Goal: Task Accomplishment & Management: Use online tool/utility

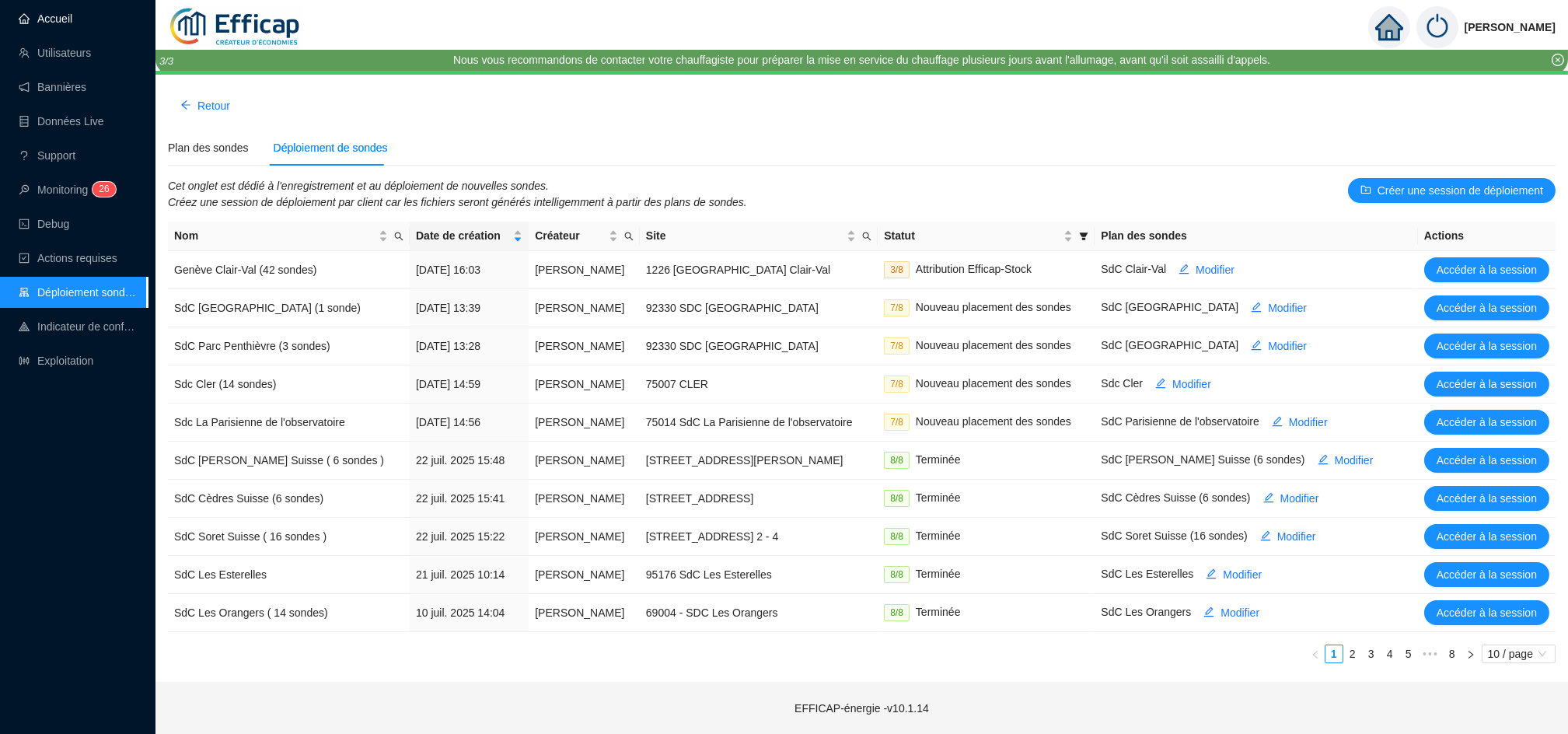
click at [58, 25] on link "Accueil" at bounding box center [45, 19] width 53 height 13
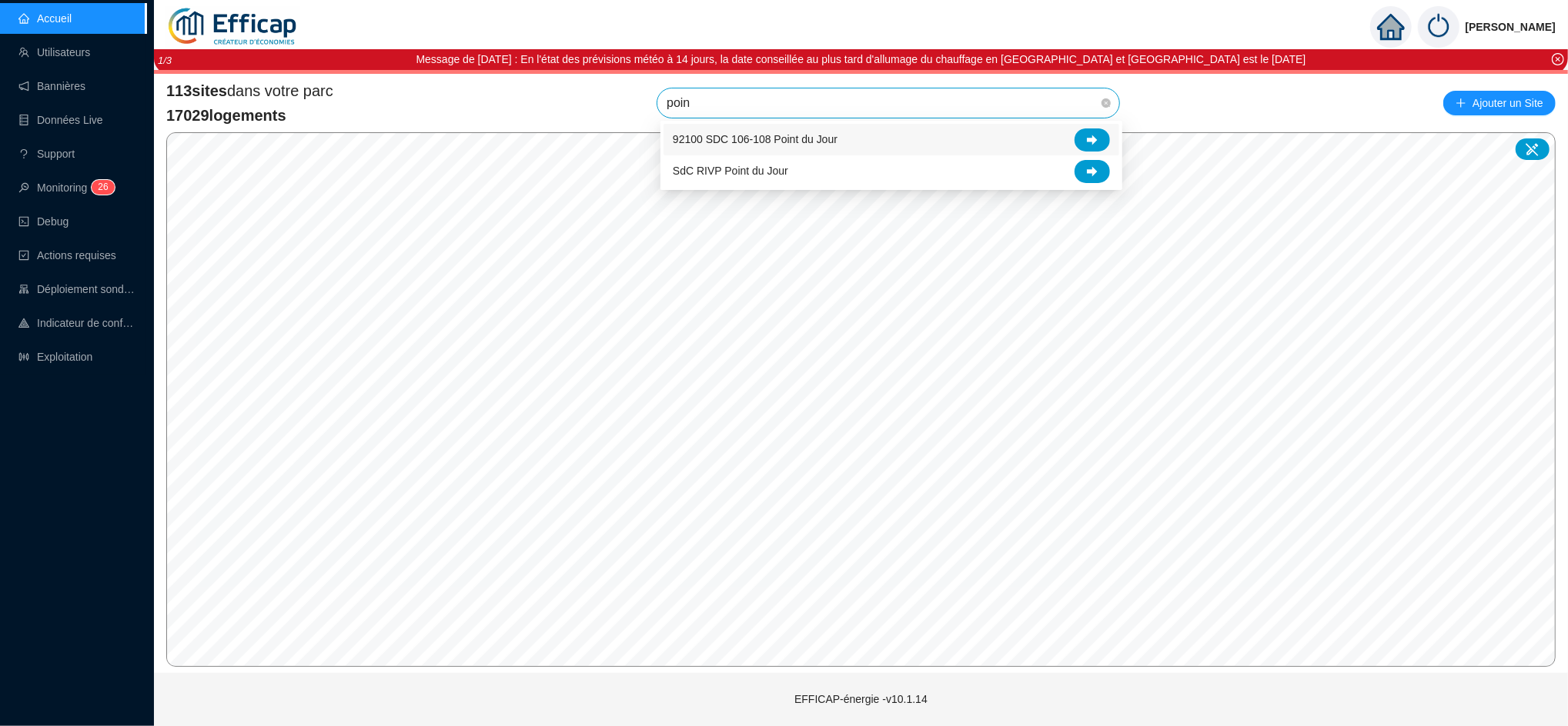
type input "point"
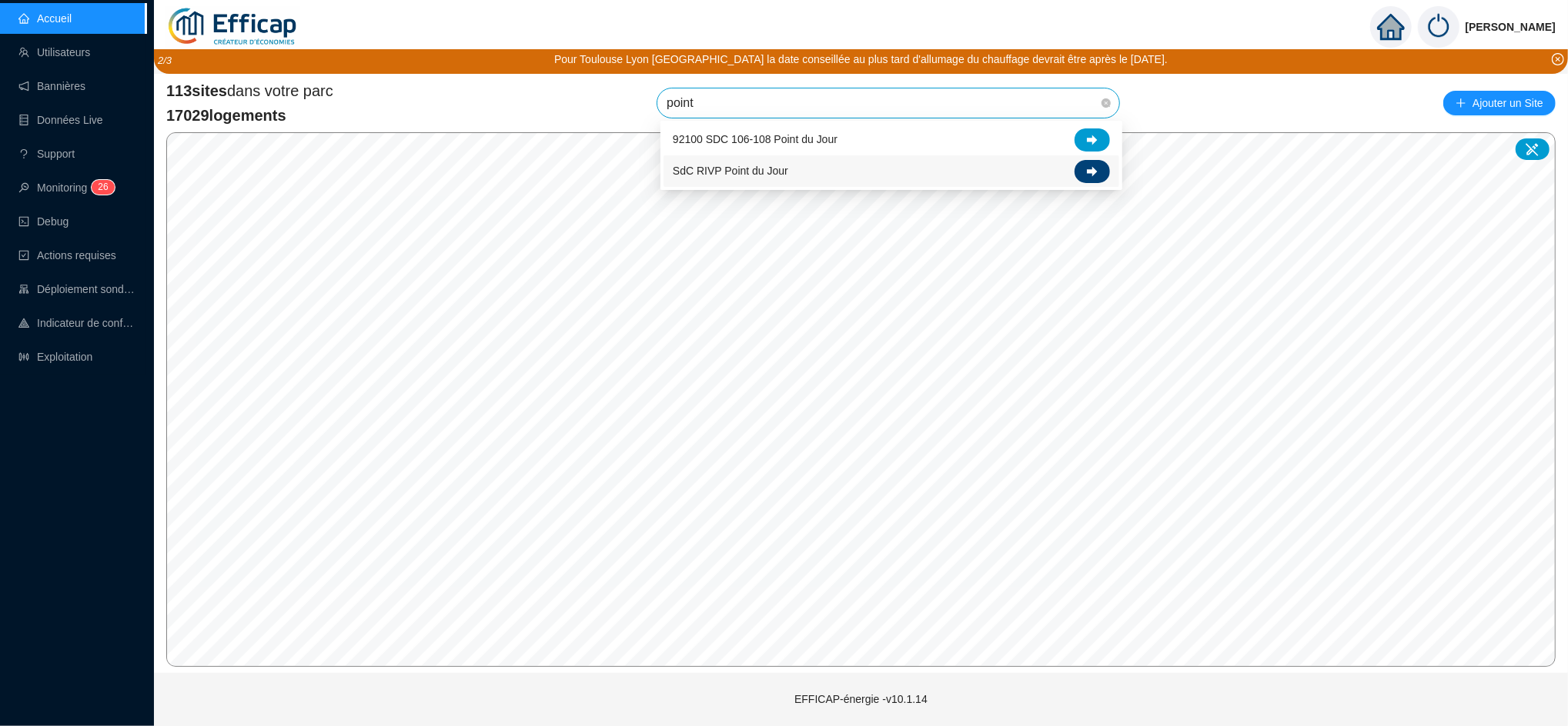
click at [1095, 174] on icon at bounding box center [1092, 172] width 11 height 11
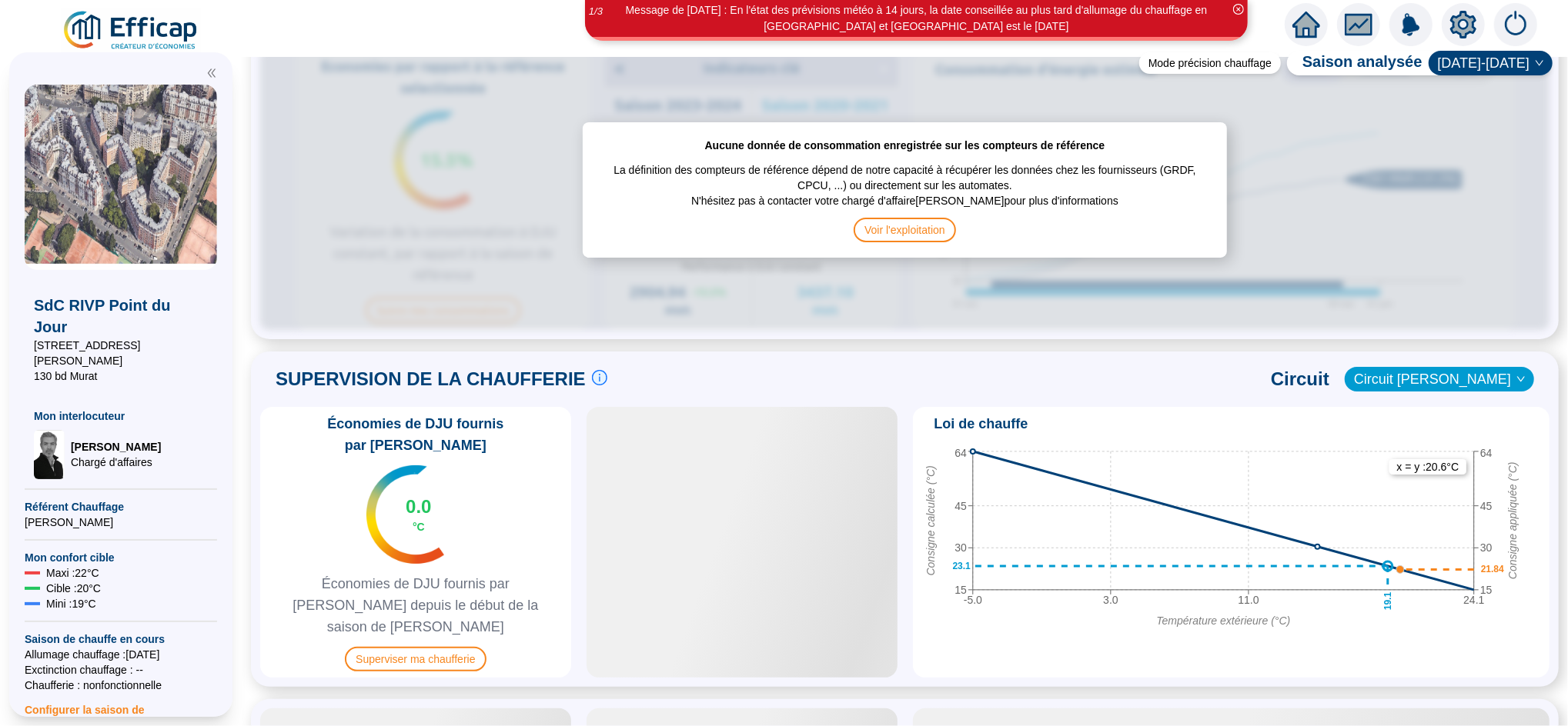
scroll to position [794, 0]
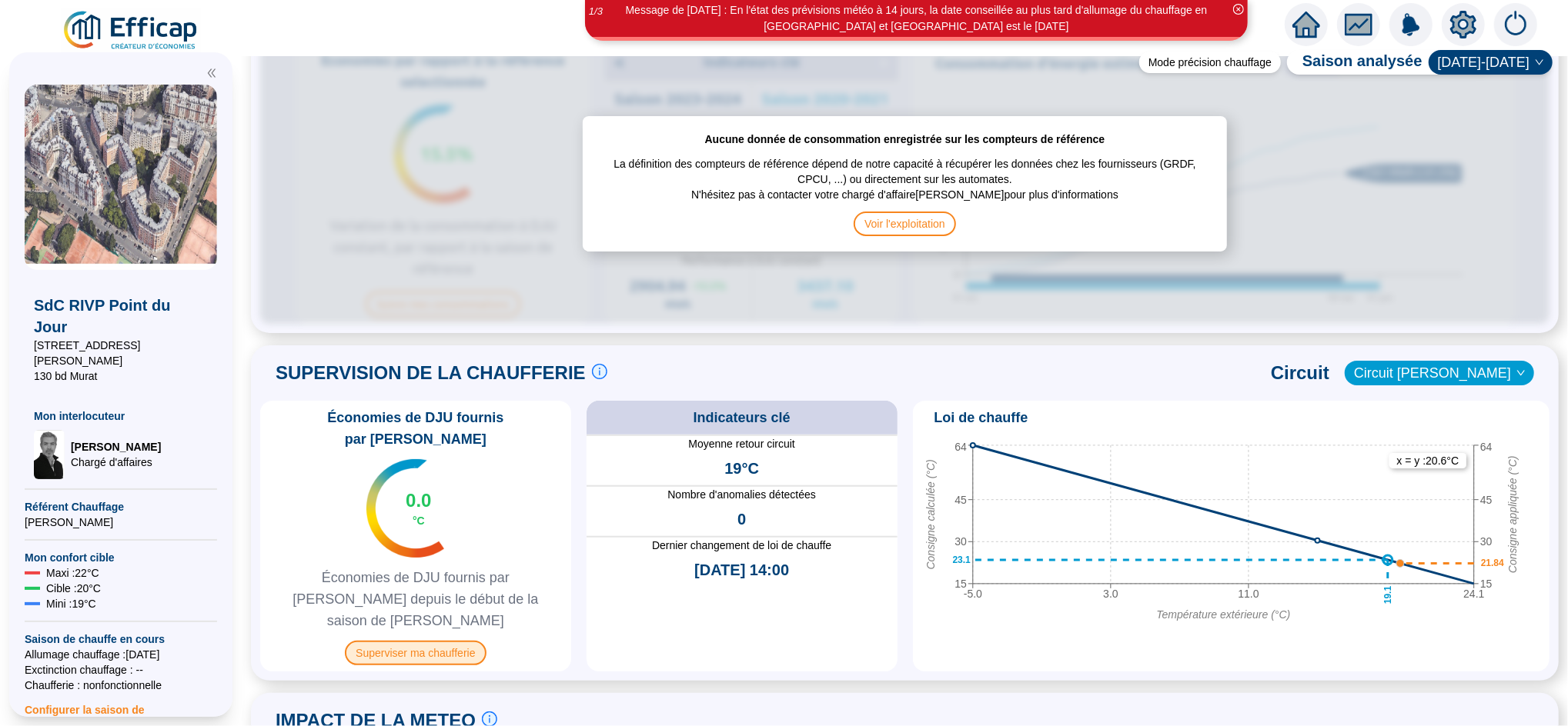
click at [448, 641] on span "Superviser ma chaufferie" at bounding box center [415, 652] width 141 height 25
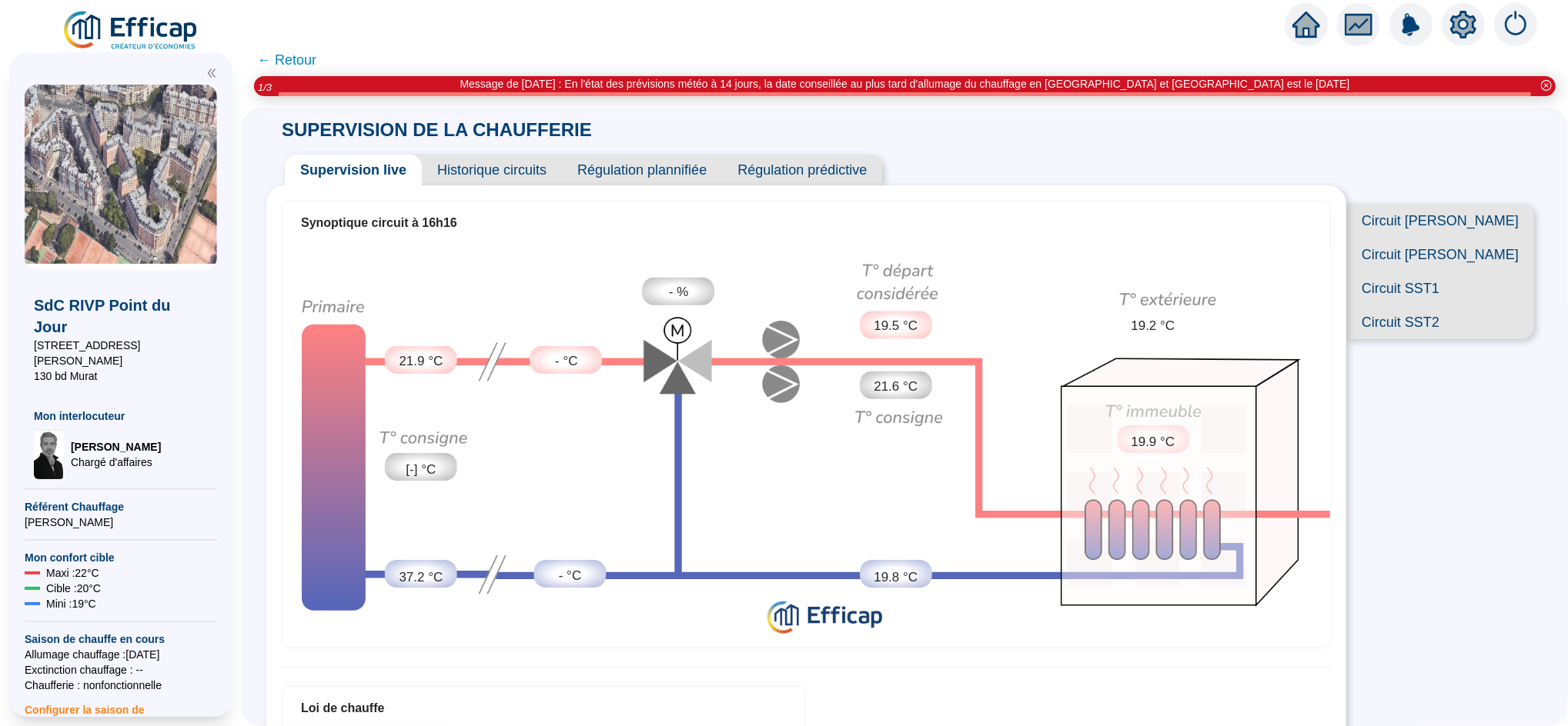
click at [312, 50] on span "← Retour" at bounding box center [286, 60] width 59 height 22
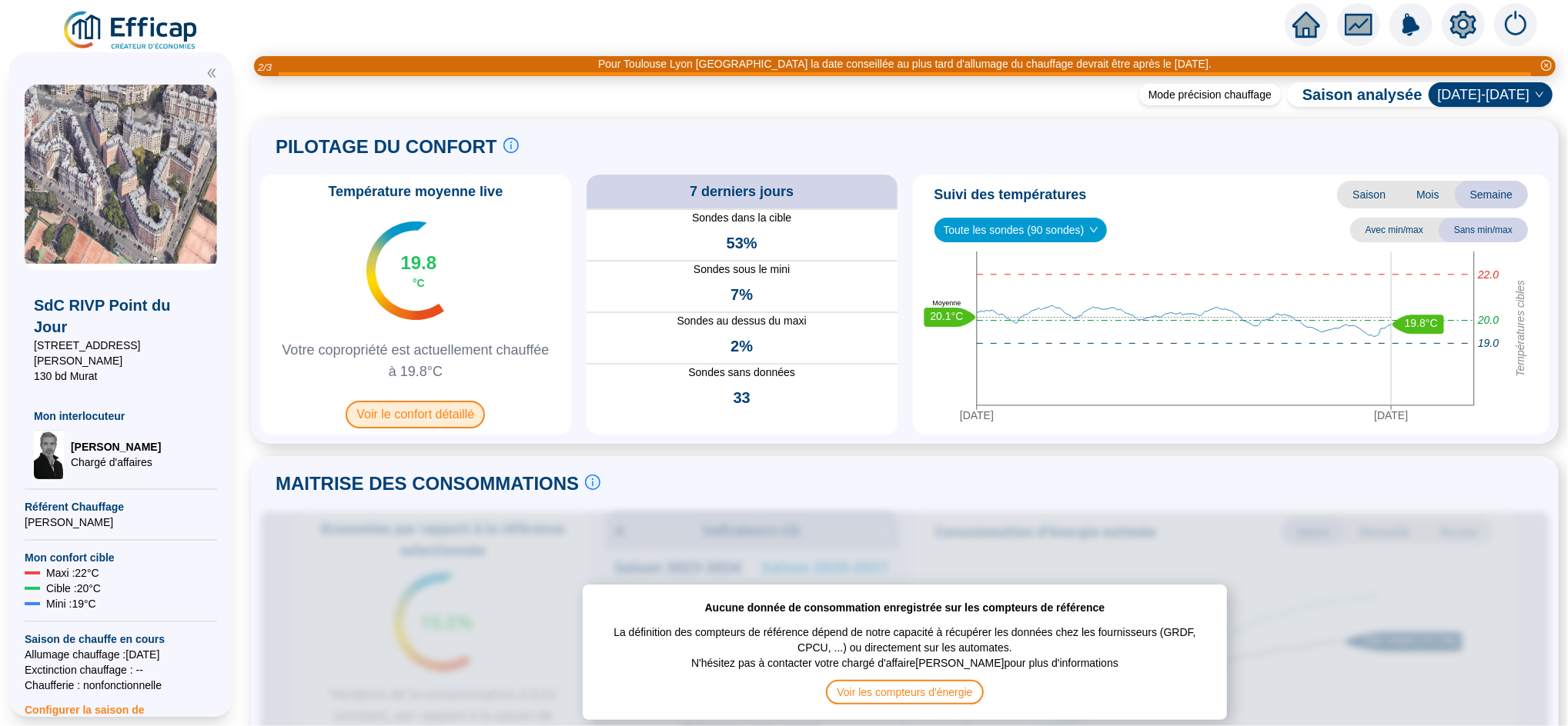
click at [422, 417] on span "Voir le confort détaillé" at bounding box center [415, 415] width 139 height 28
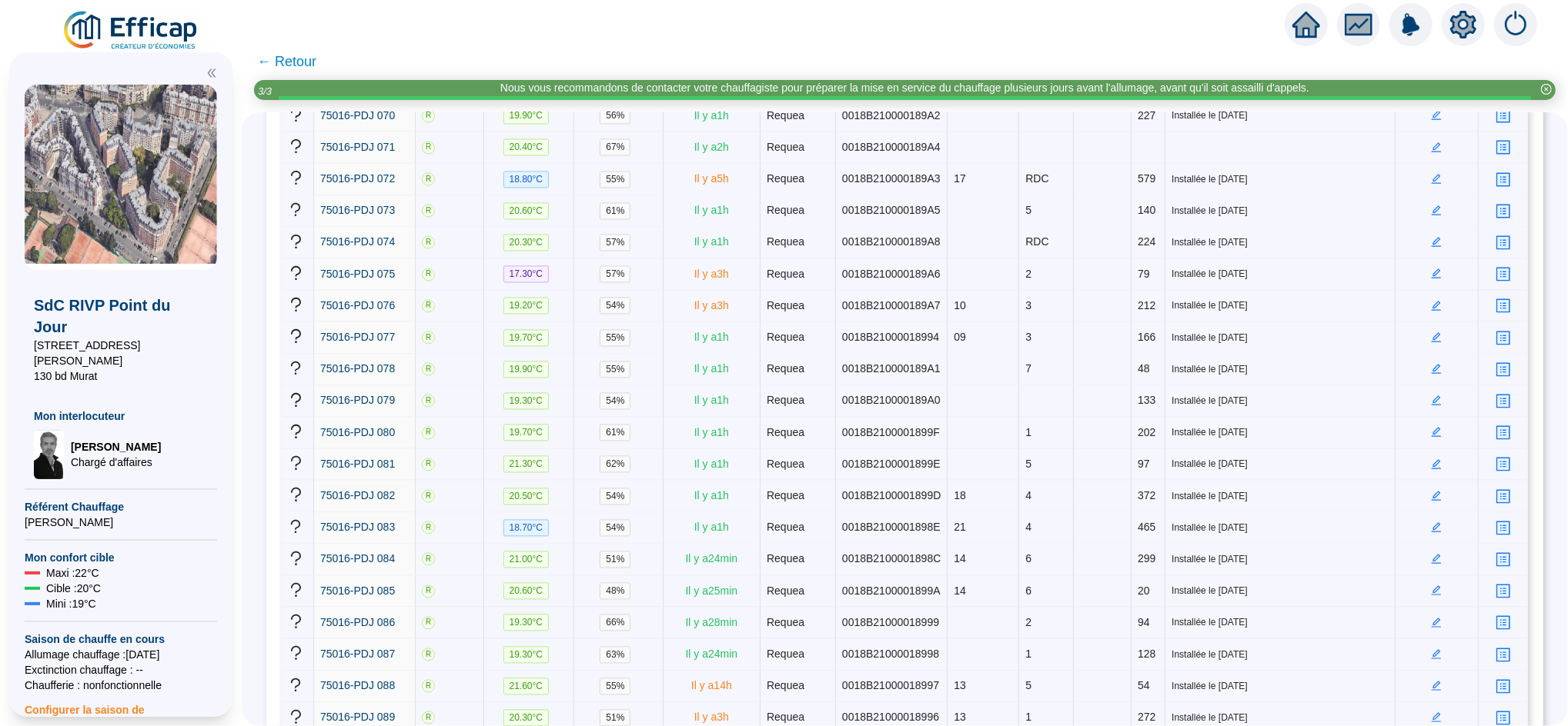
scroll to position [2754, 0]
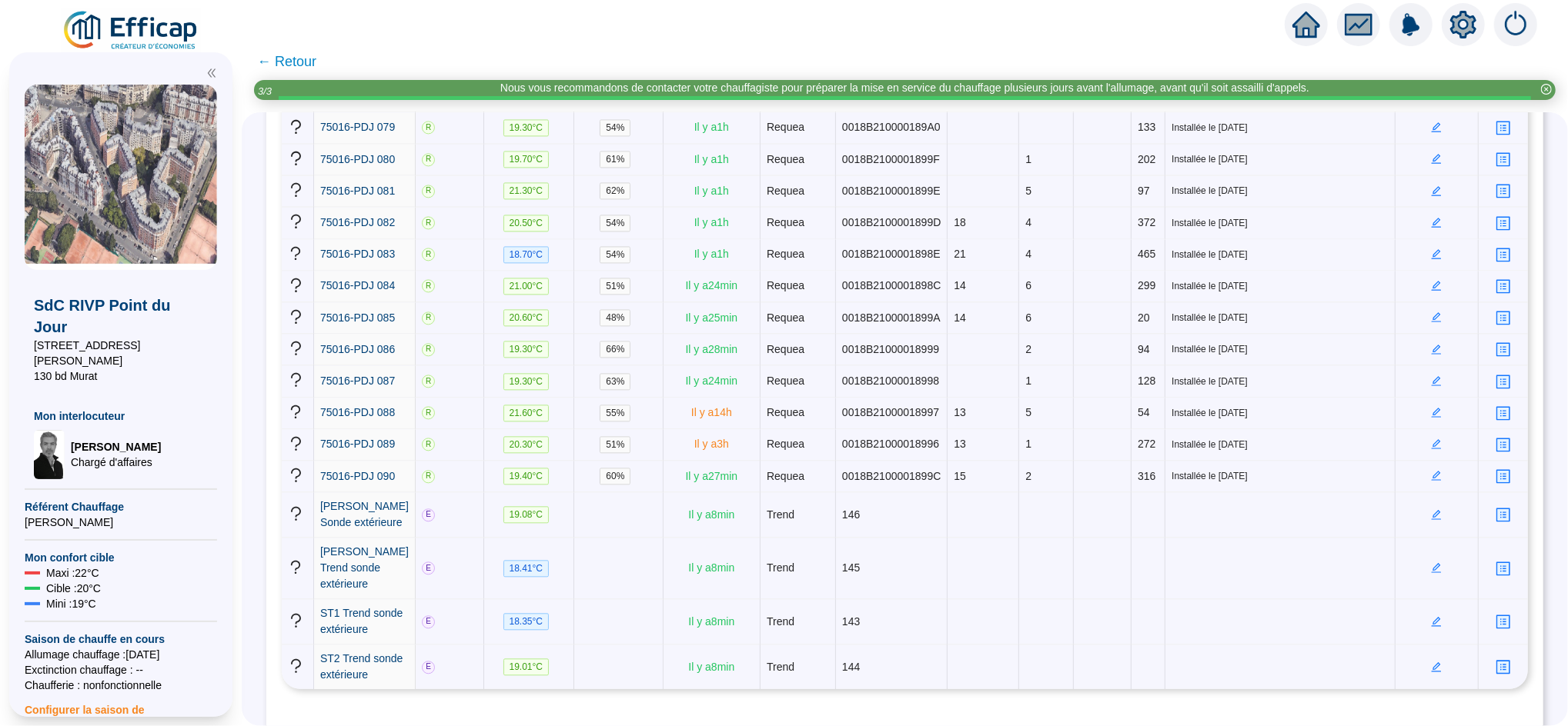
click at [304, 68] on span "← Retour" at bounding box center [286, 62] width 59 height 22
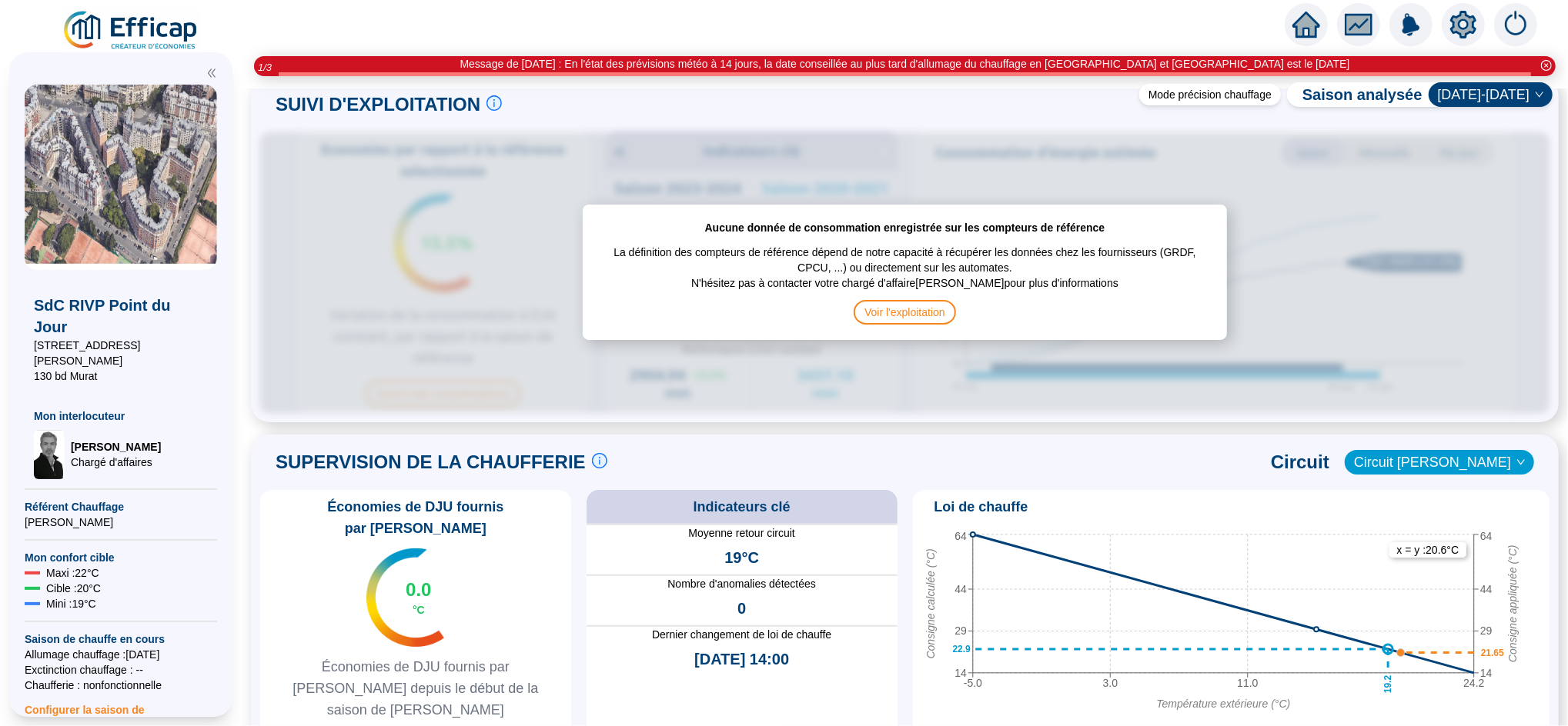
scroll to position [741, 0]
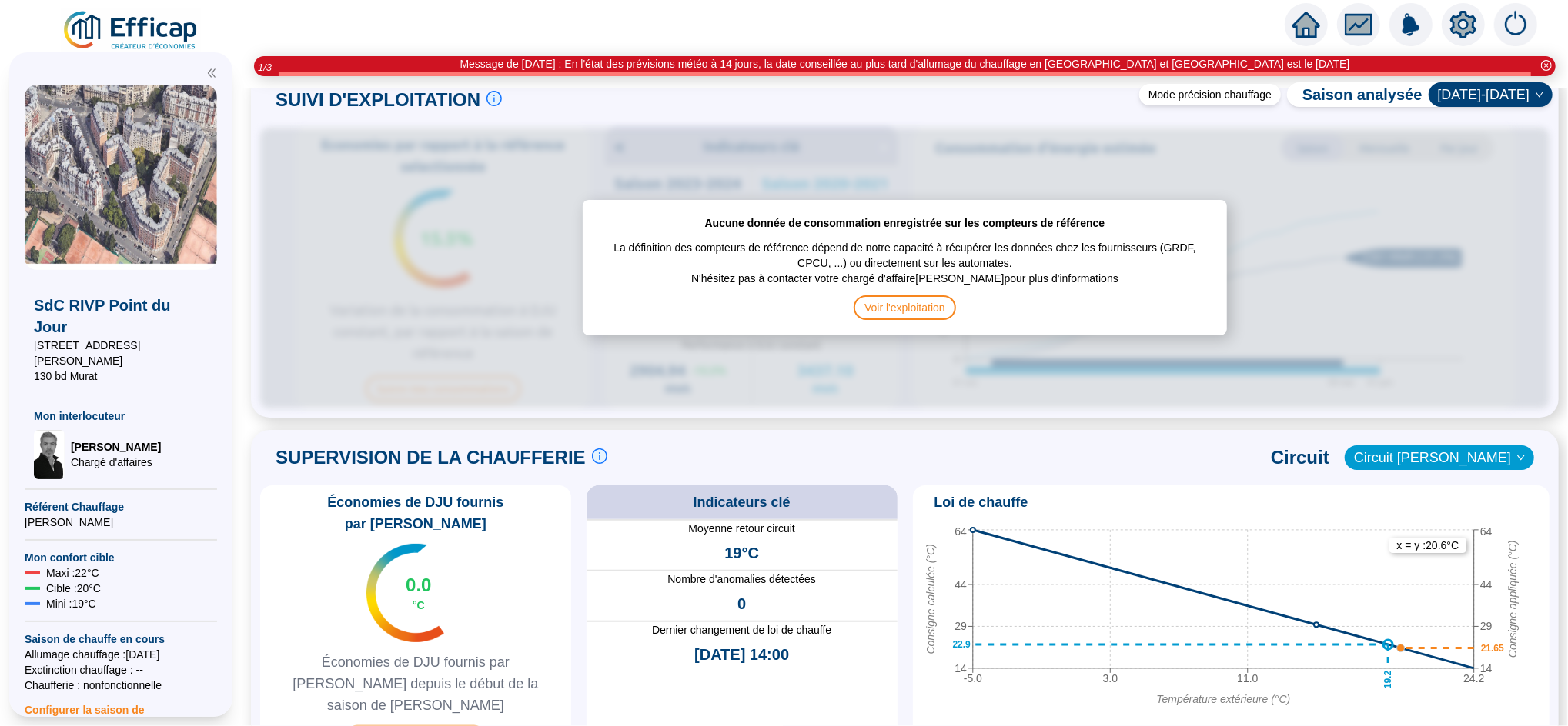
click at [431, 725] on span "Superviser ma chaufferie" at bounding box center [415, 737] width 141 height 25
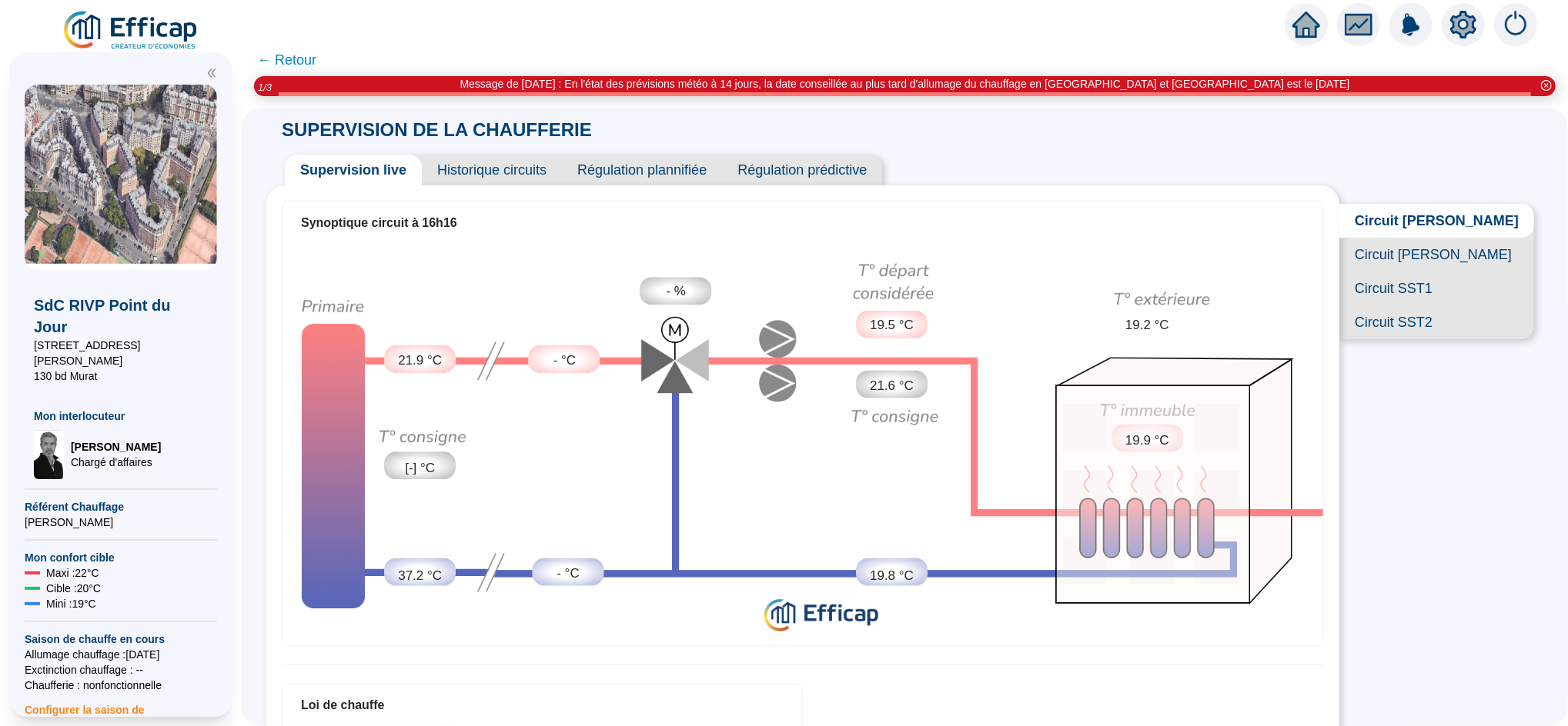
click at [1434, 267] on span "Circuit Abel Niox" at bounding box center [1436, 254] width 194 height 34
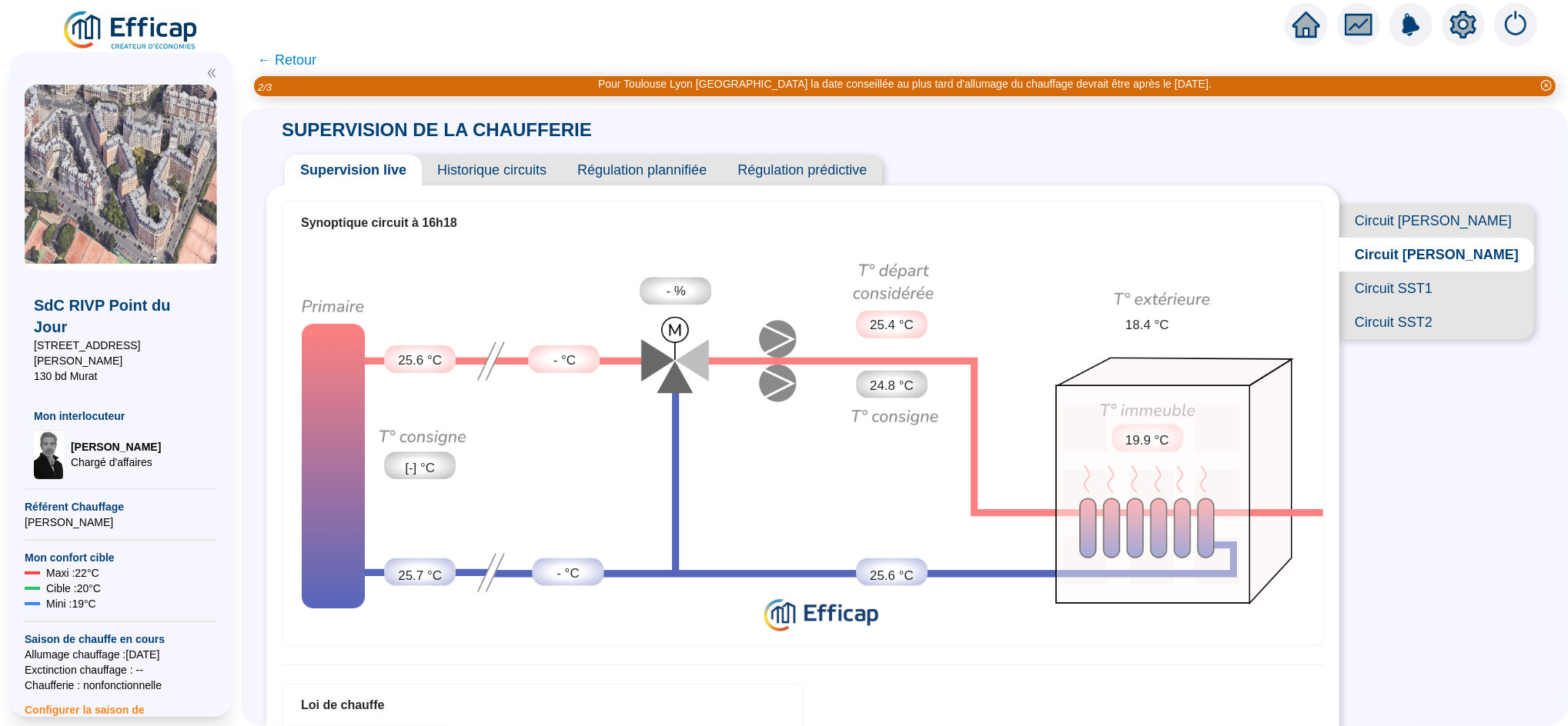
click at [1420, 306] on span "Circuit SST1" at bounding box center [1436, 288] width 194 height 34
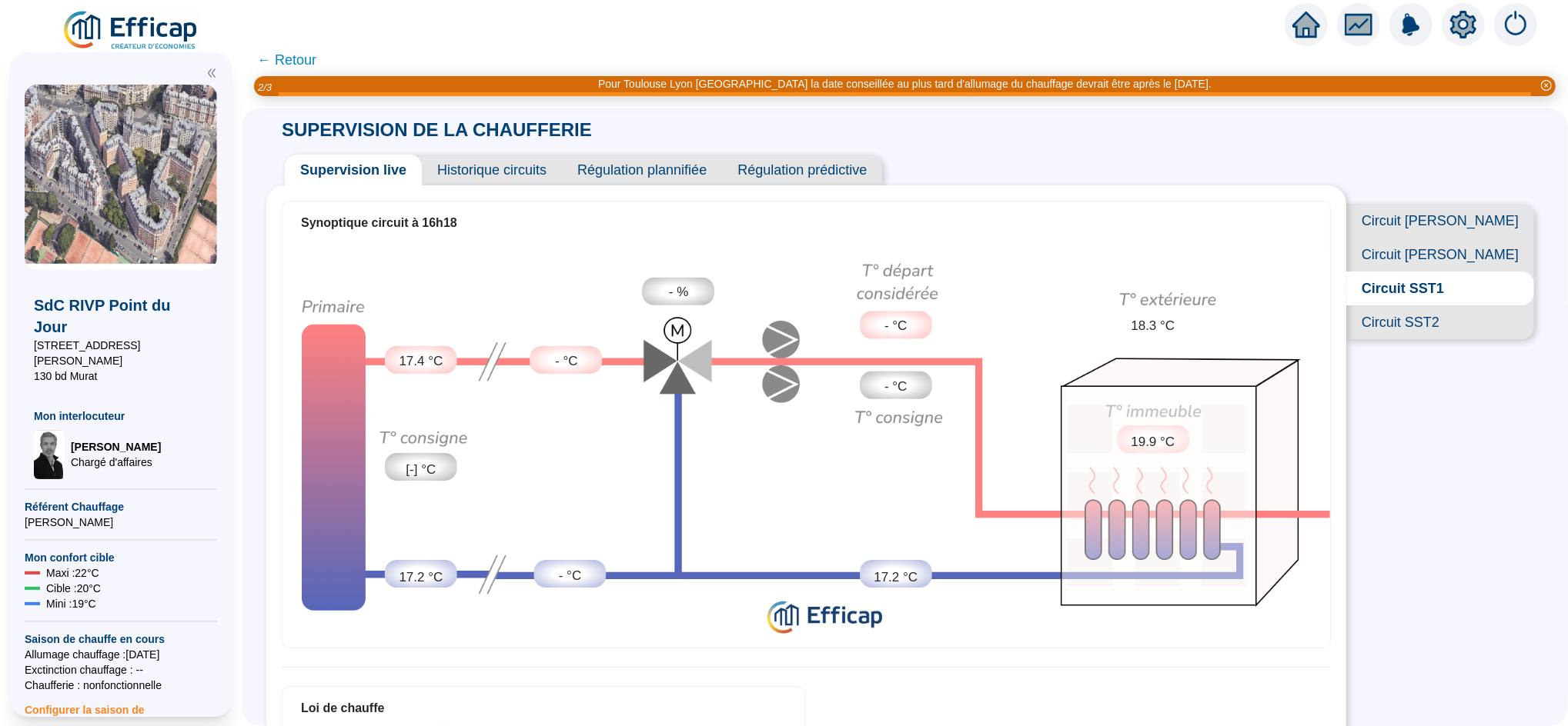
click at [1419, 339] on span "Circuit SST2" at bounding box center [1440, 322] width 188 height 34
click at [1444, 226] on span "Circuit [PERSON_NAME]" at bounding box center [1440, 221] width 188 height 34
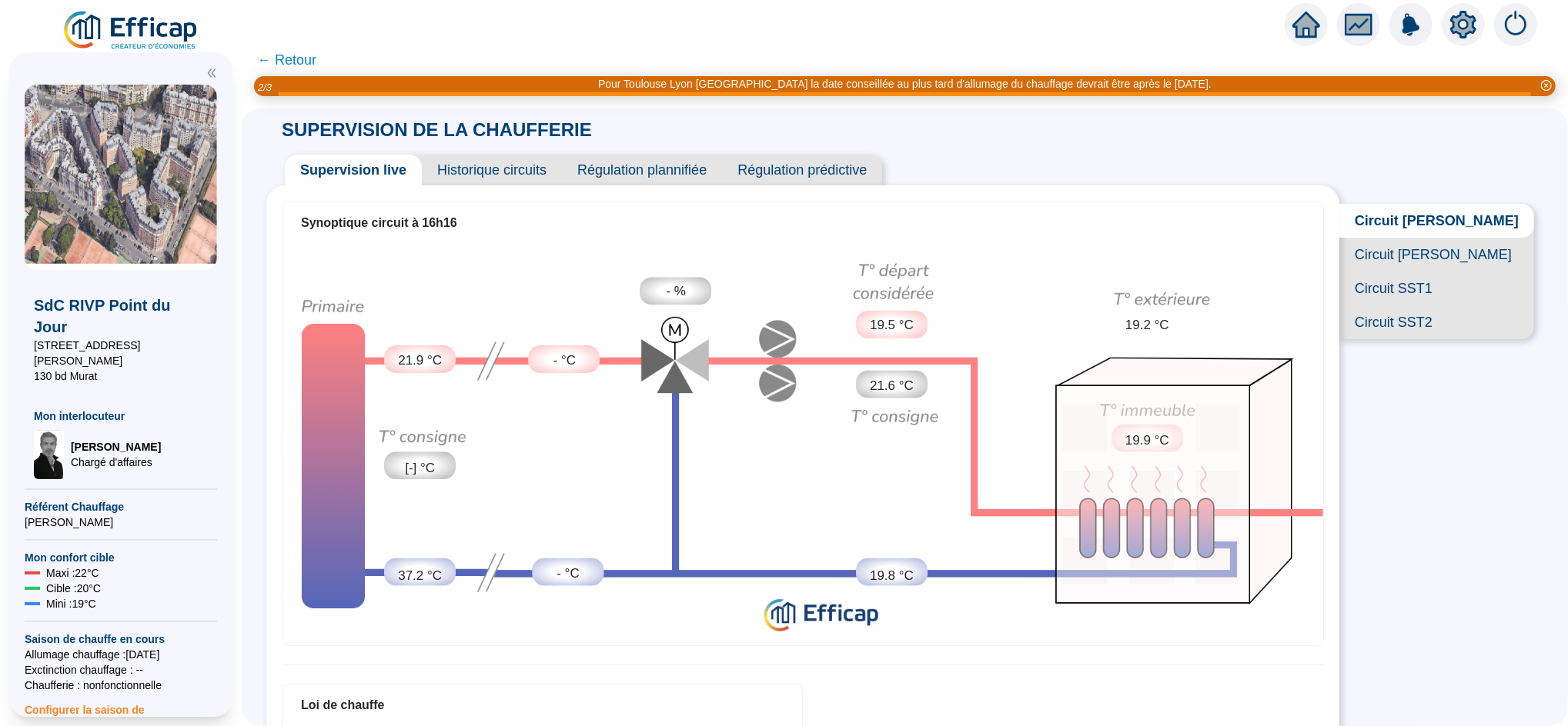
click at [1441, 270] on span "Circuit Abel Niox" at bounding box center [1436, 254] width 194 height 34
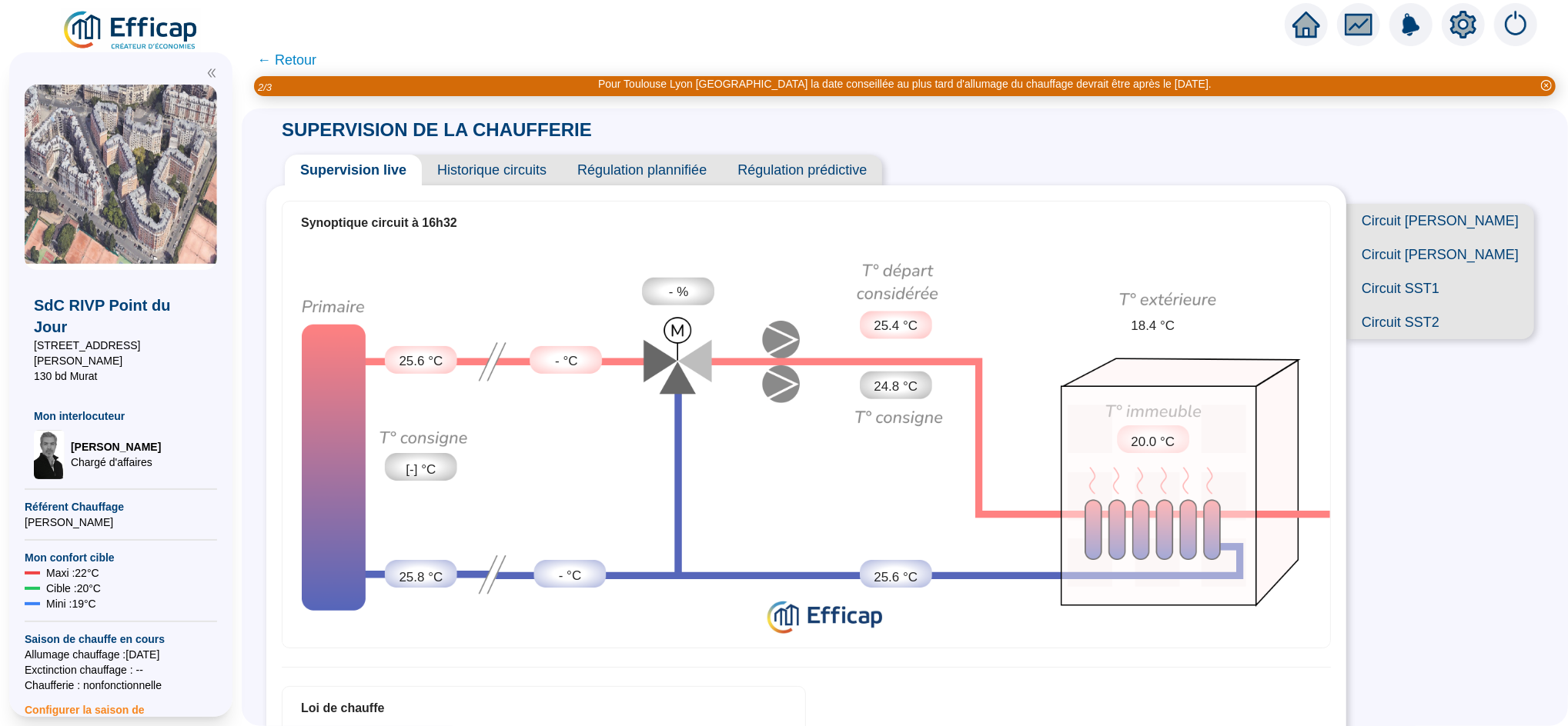
click at [316, 64] on span "← Retour" at bounding box center [286, 60] width 59 height 22
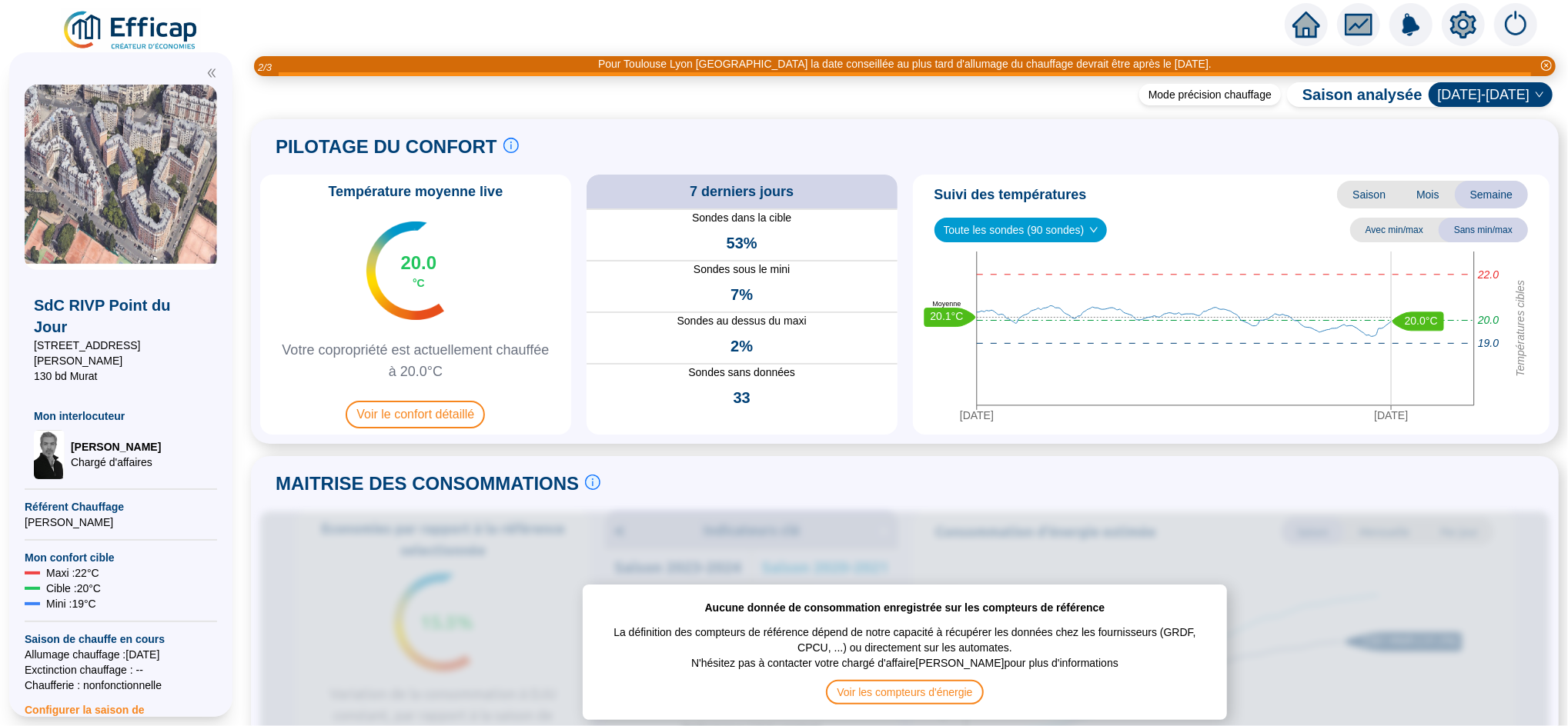
click at [1300, 15] on icon "home" at bounding box center [1306, 25] width 28 height 28
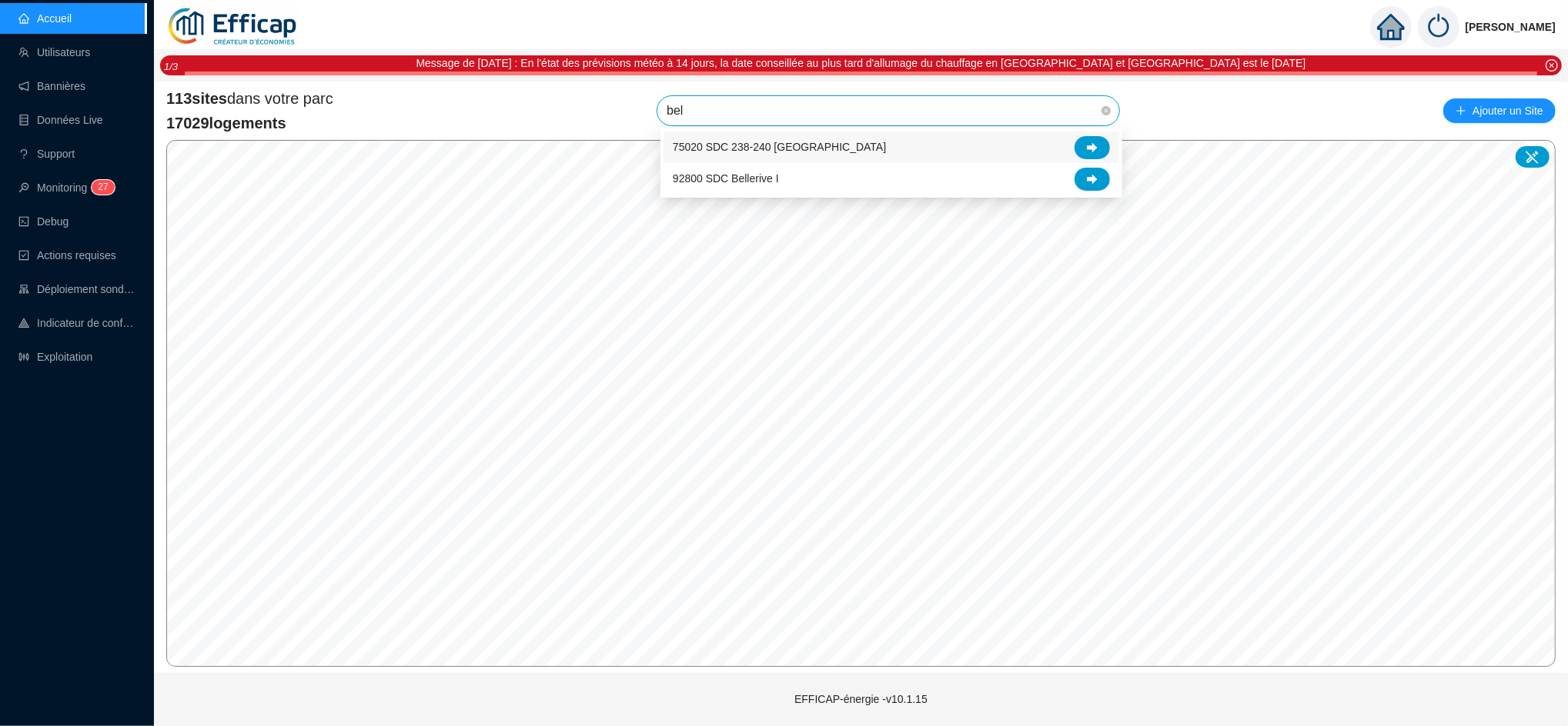
type input "bell"
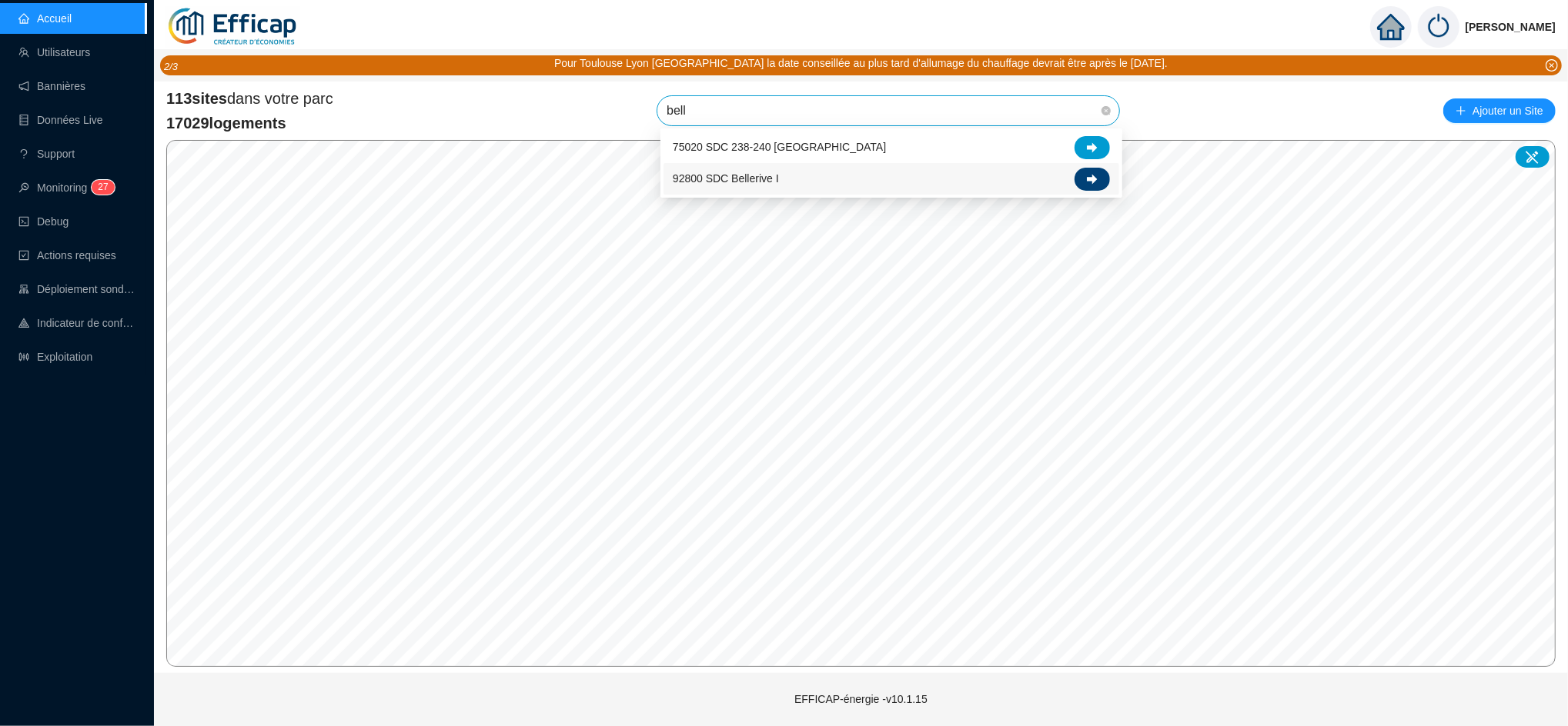
click at [1077, 176] on div at bounding box center [1092, 179] width 35 height 23
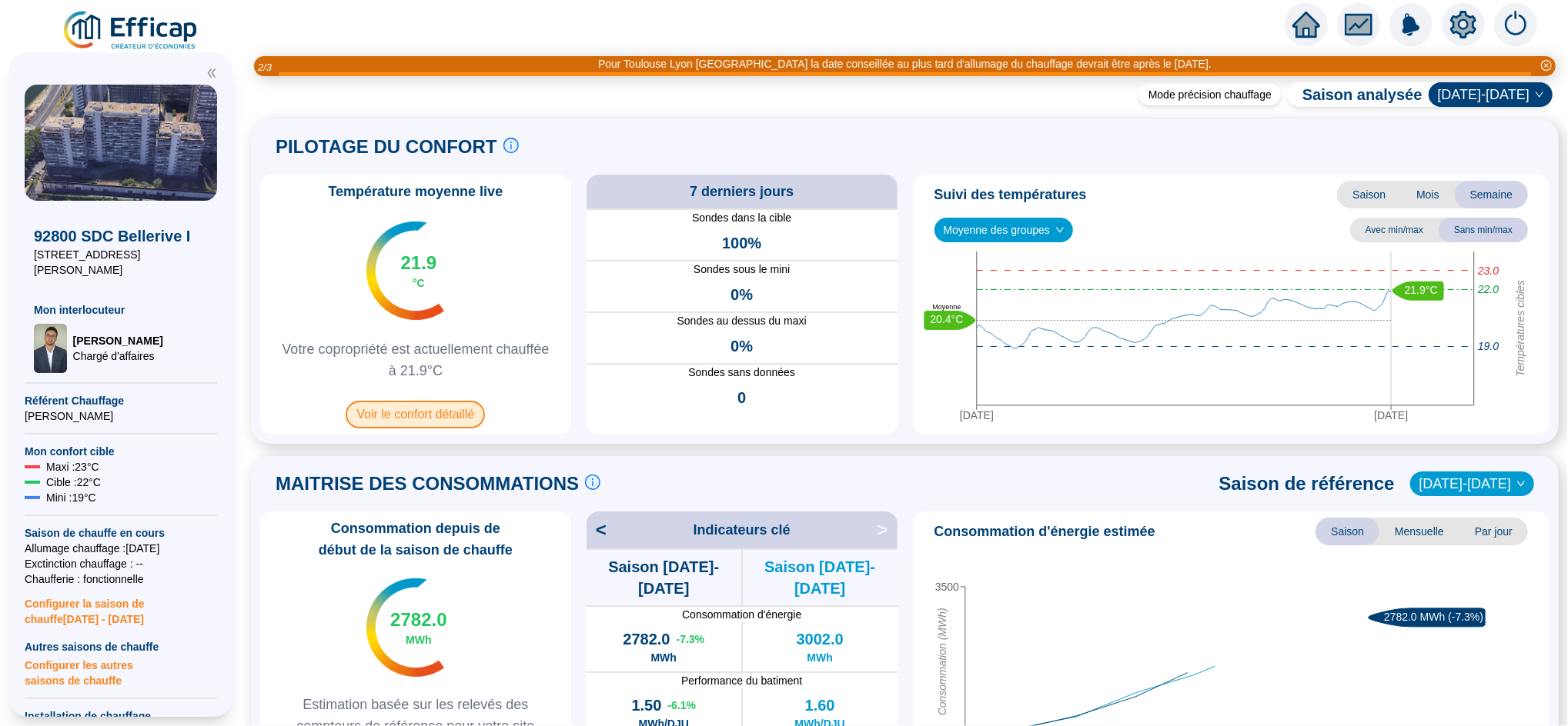
click at [451, 412] on span "Voir le confort détaillé" at bounding box center [415, 415] width 139 height 28
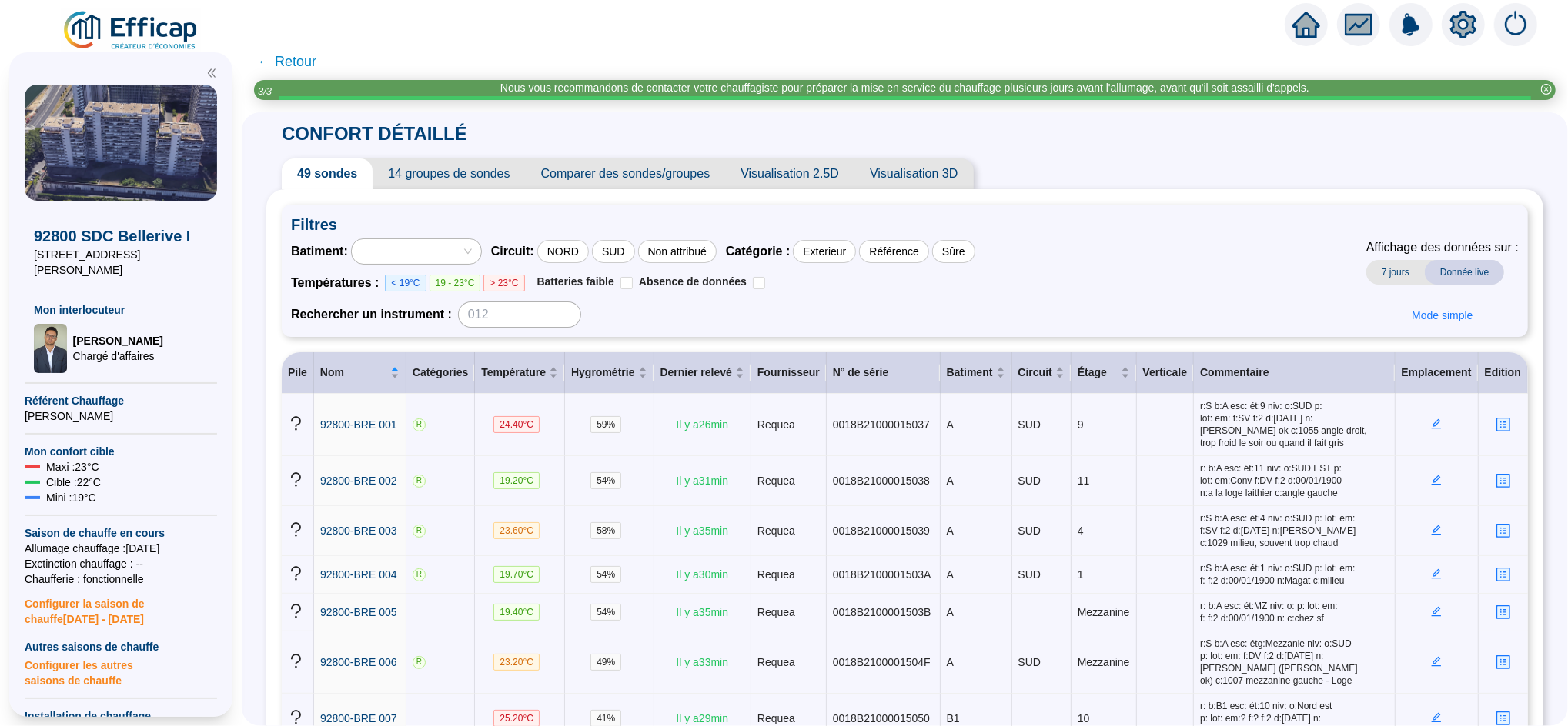
click at [312, 54] on span "← Retour" at bounding box center [286, 62] width 59 height 22
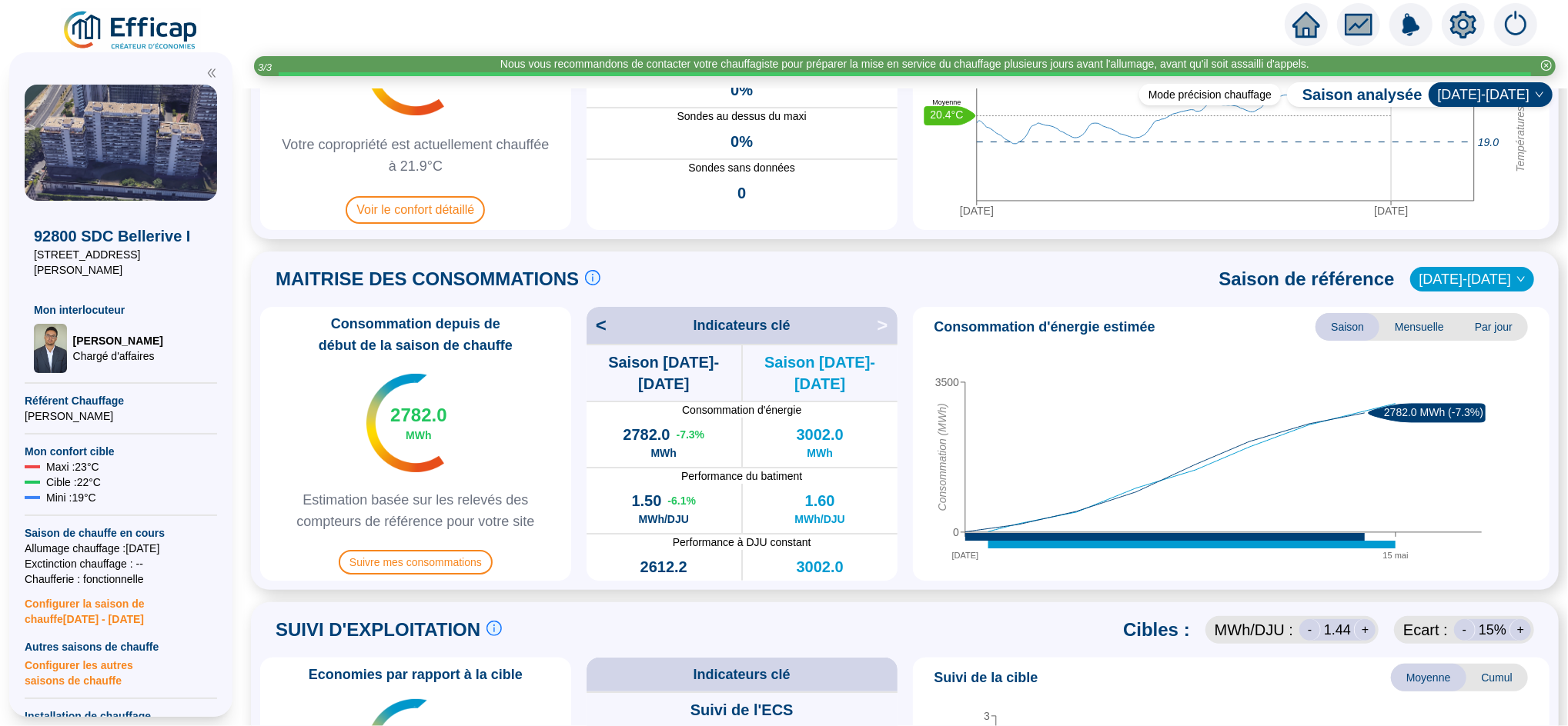
scroll to position [66, 0]
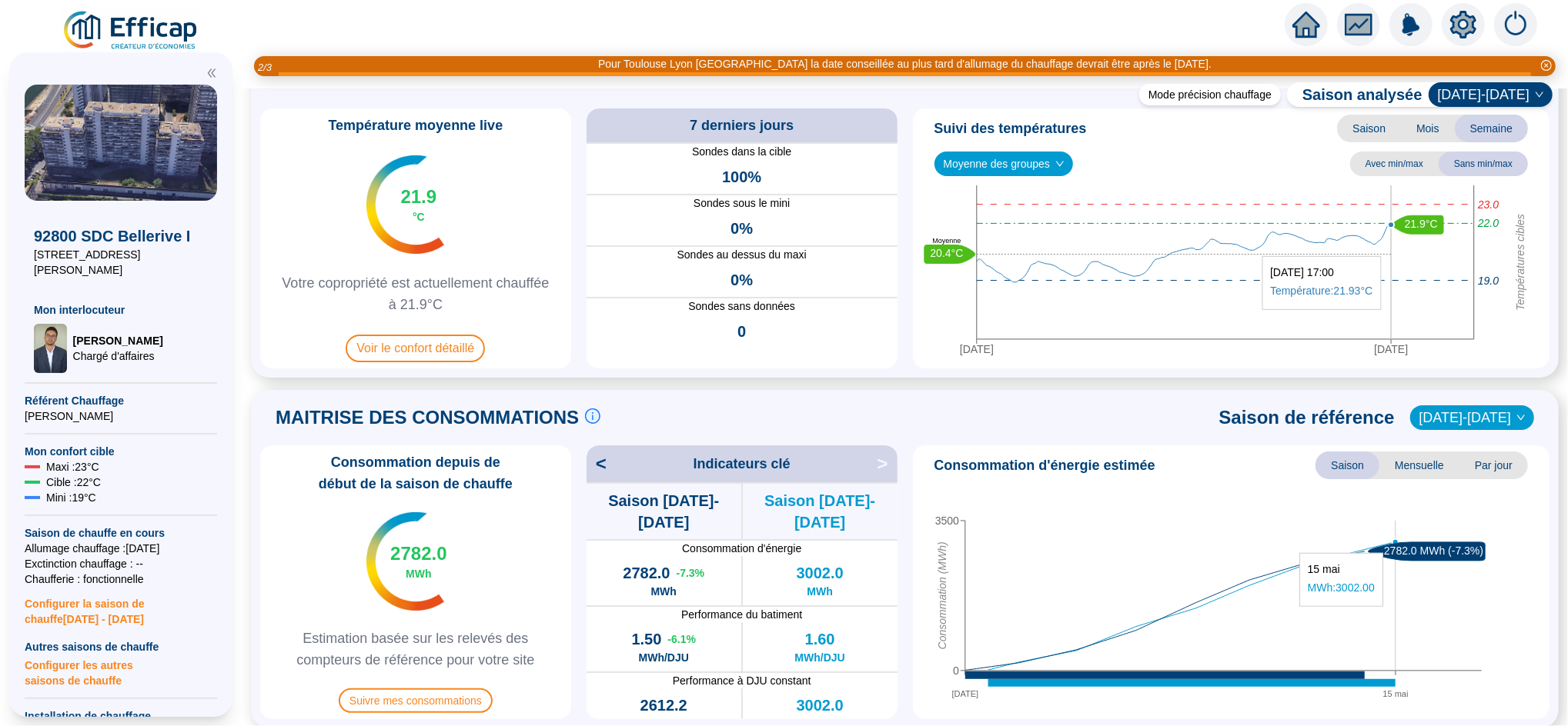
click at [1459, 318] on icon "30 sept. 2025 7 oct. 2025 Températures cibles 22.0 23.0 19.0 21.9°C 20.4°C Moye…" at bounding box center [1223, 273] width 609 height 177
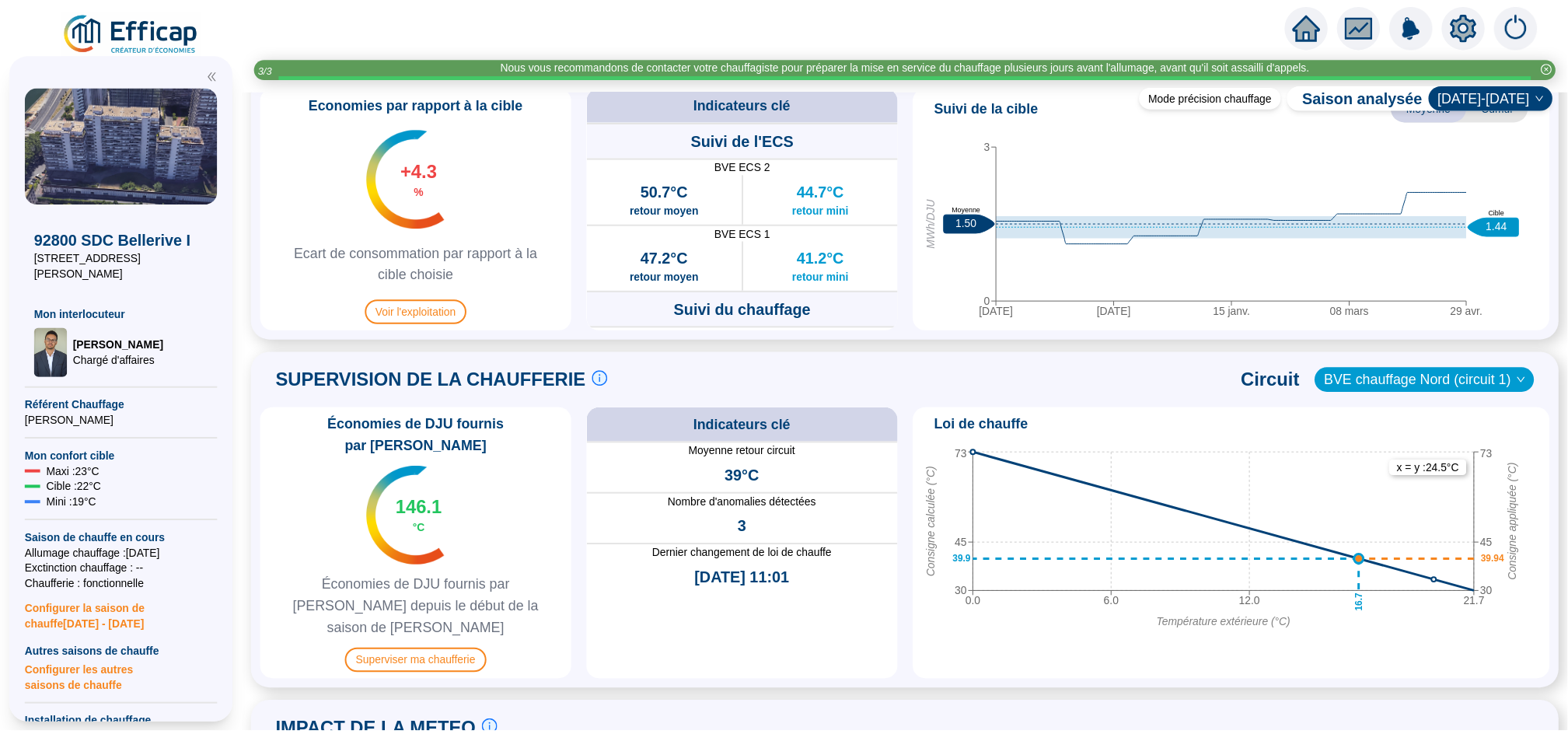
scroll to position [788, 0]
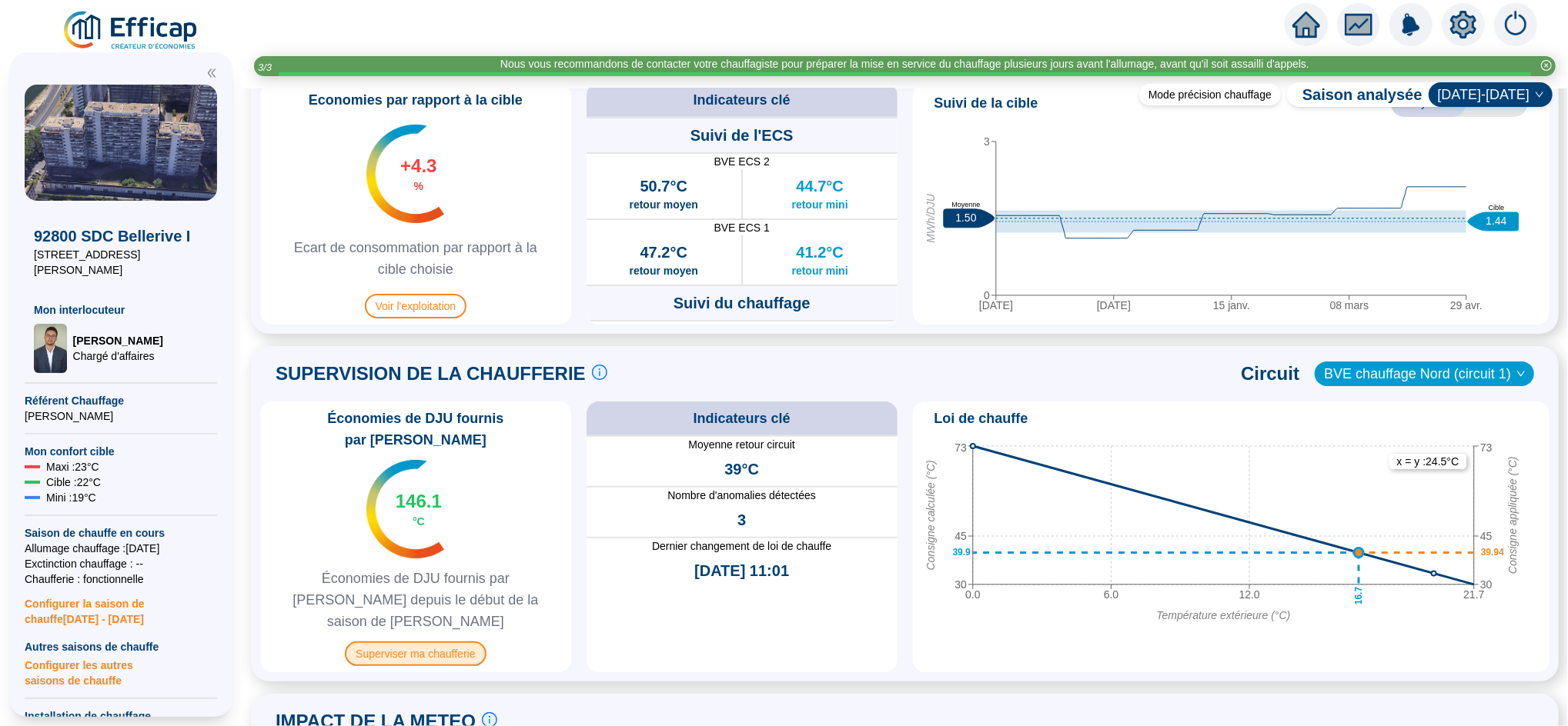
click at [429, 642] on span "Superviser ma chaufferie" at bounding box center [415, 653] width 141 height 25
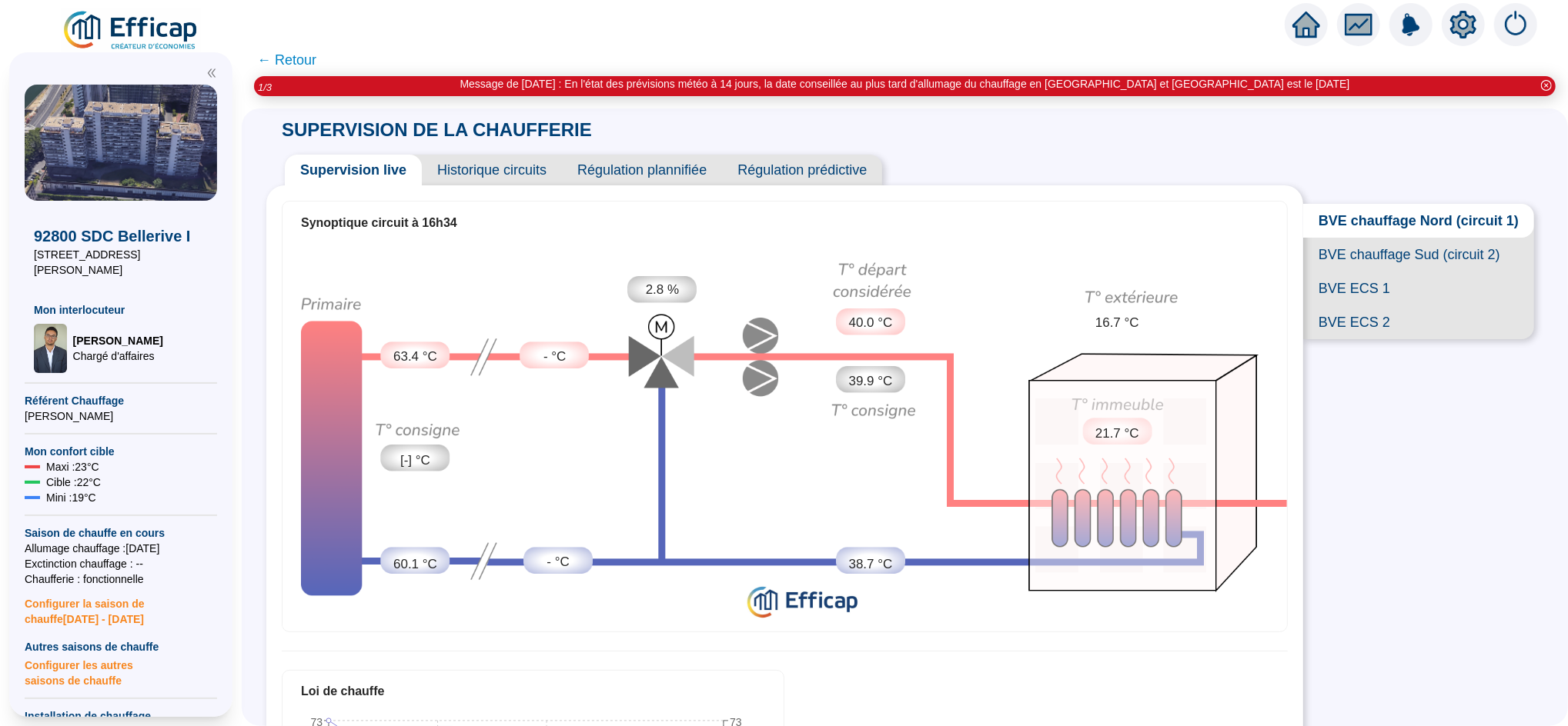
click at [1323, 306] on span "BVE ECS 1" at bounding box center [1418, 288] width 231 height 34
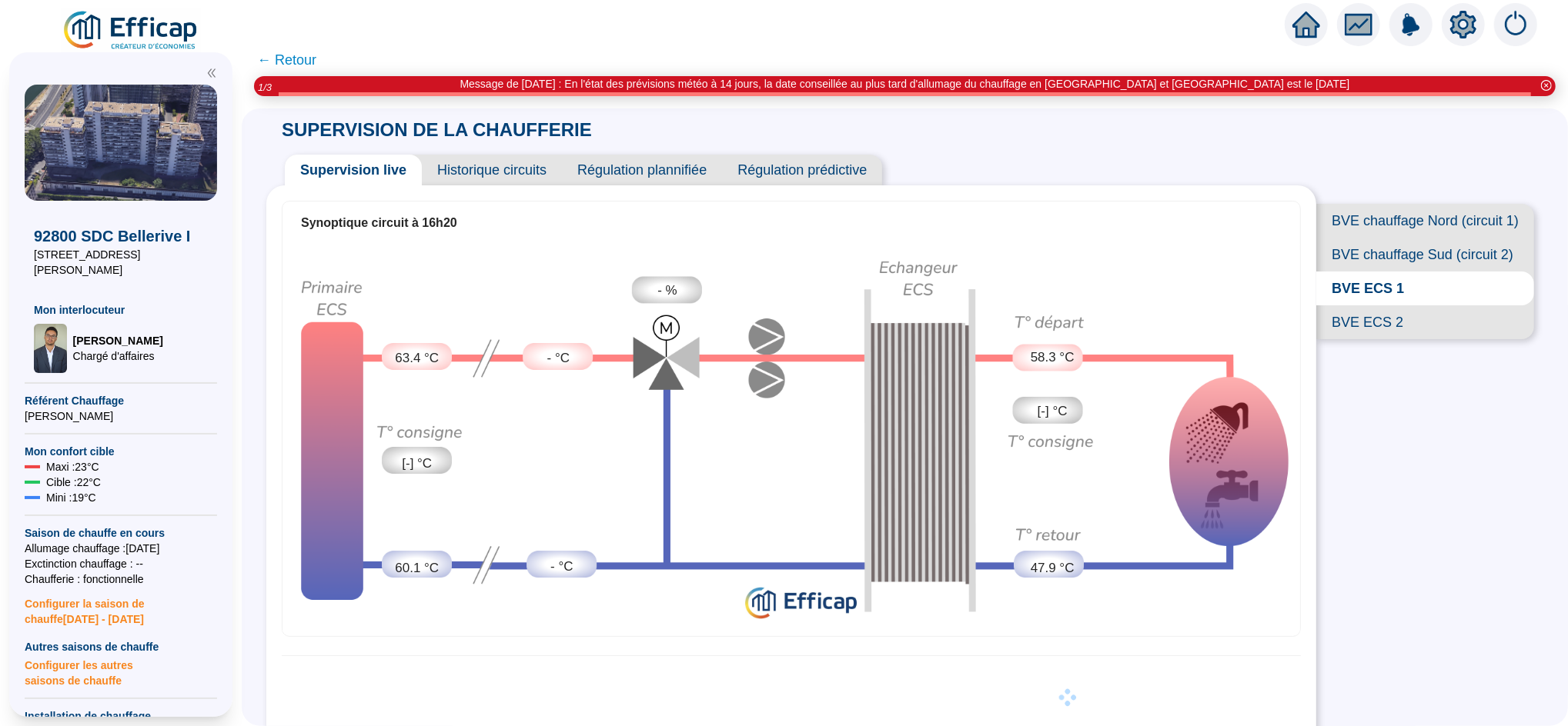
click at [1357, 339] on span "BVE ECS 2" at bounding box center [1425, 322] width 218 height 34
click at [1355, 306] on span "BVE ECS 1" at bounding box center [1425, 288] width 218 height 34
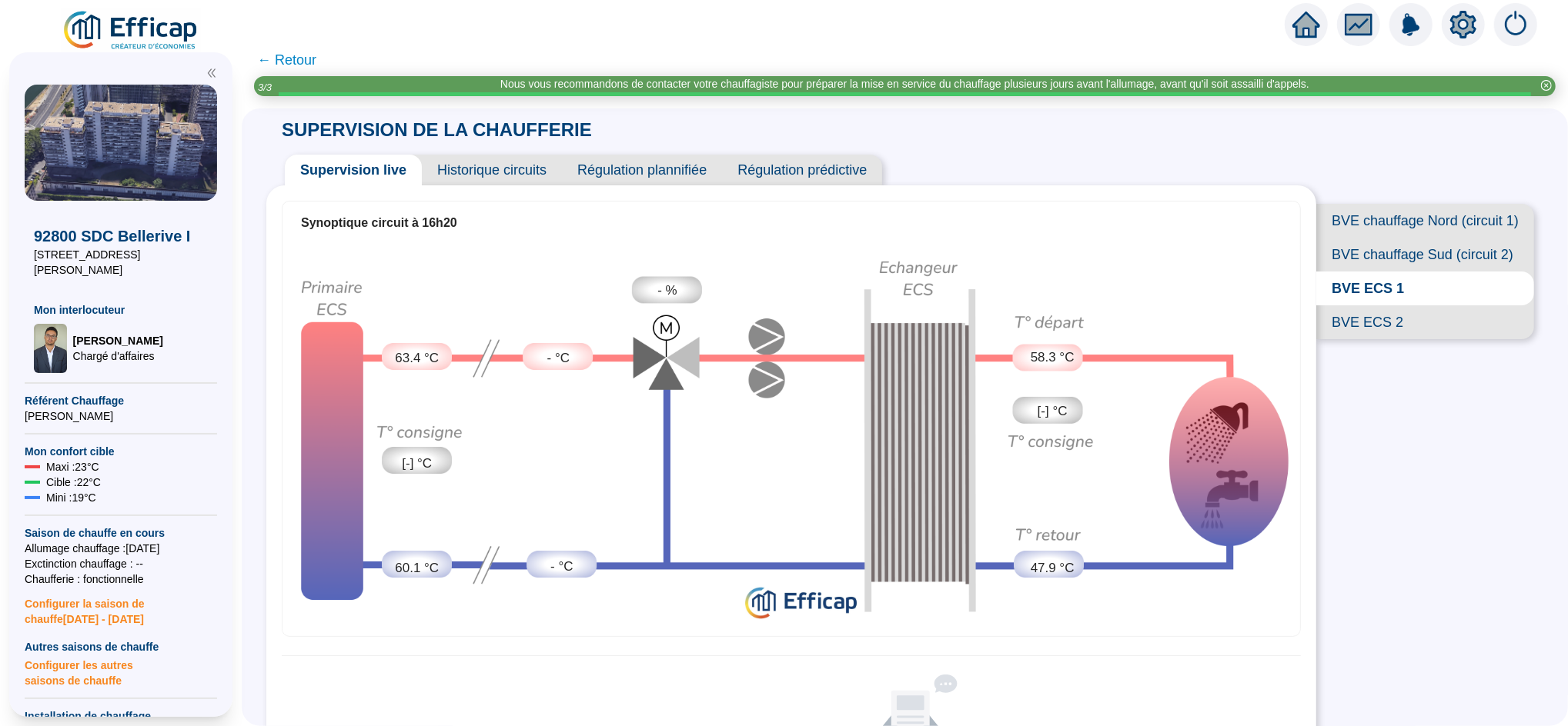
click at [1371, 339] on span "BVE ECS 2" at bounding box center [1425, 322] width 218 height 34
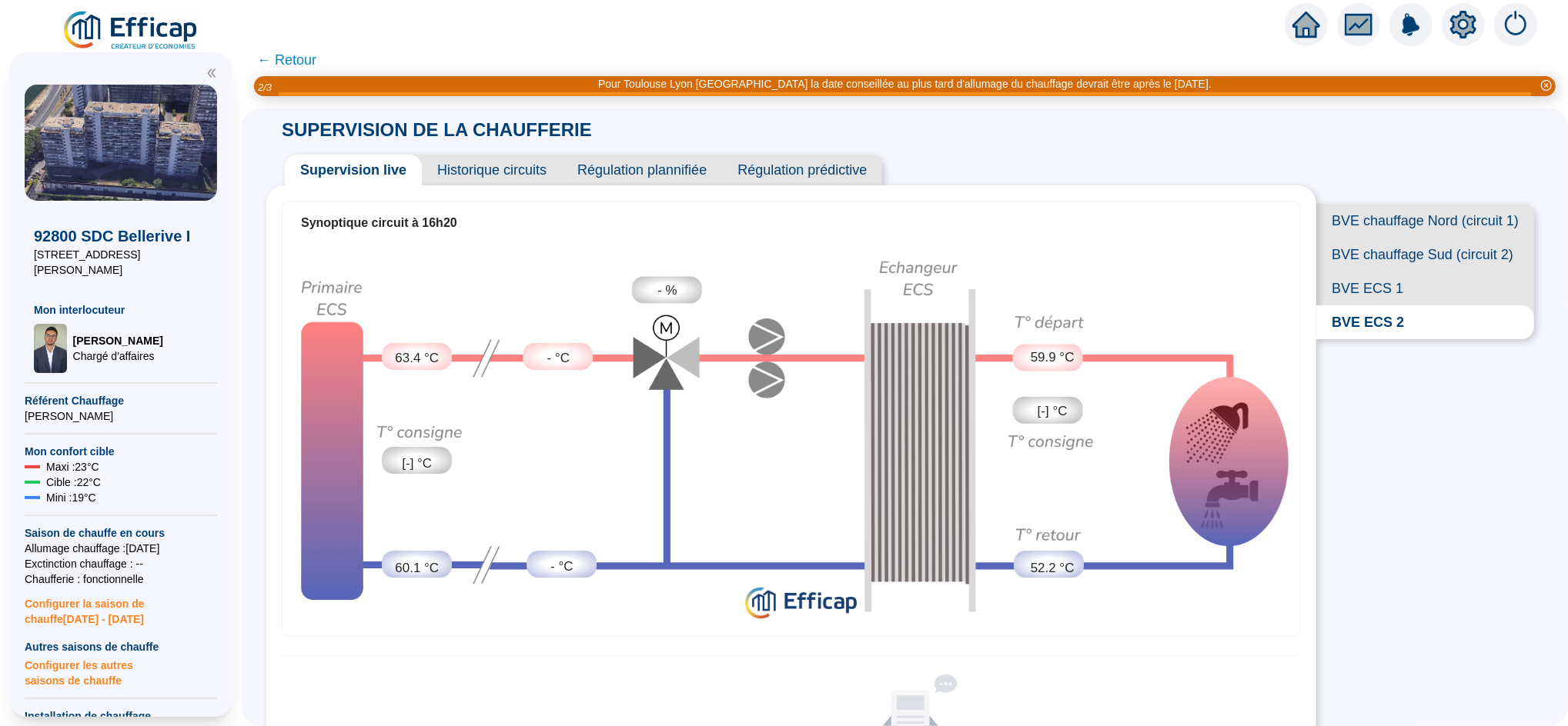
click at [1413, 230] on span "BVE chauffage Nord (circuit 1)" at bounding box center [1425, 221] width 218 height 34
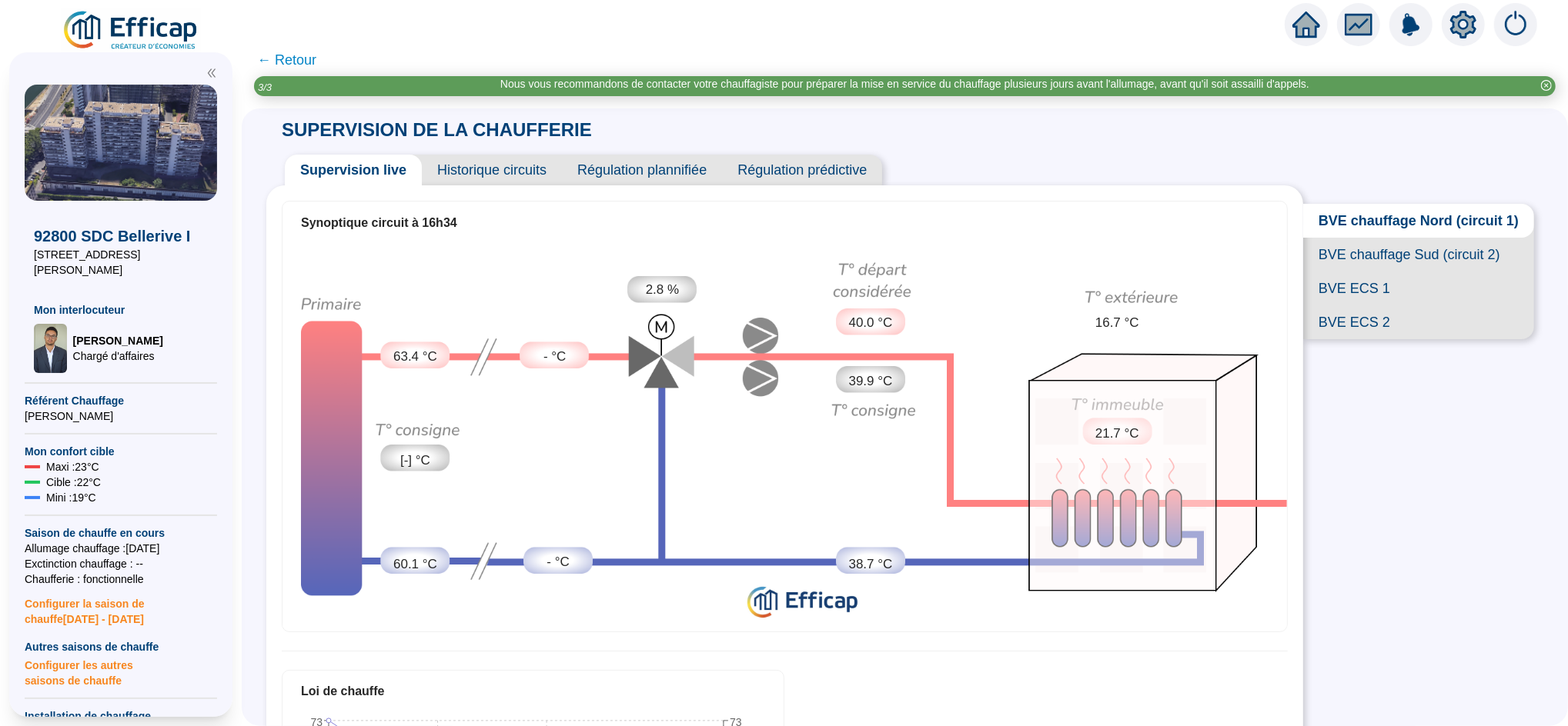
click at [1393, 270] on span "BVE chauffage Sud (circuit 2)" at bounding box center [1418, 254] width 231 height 34
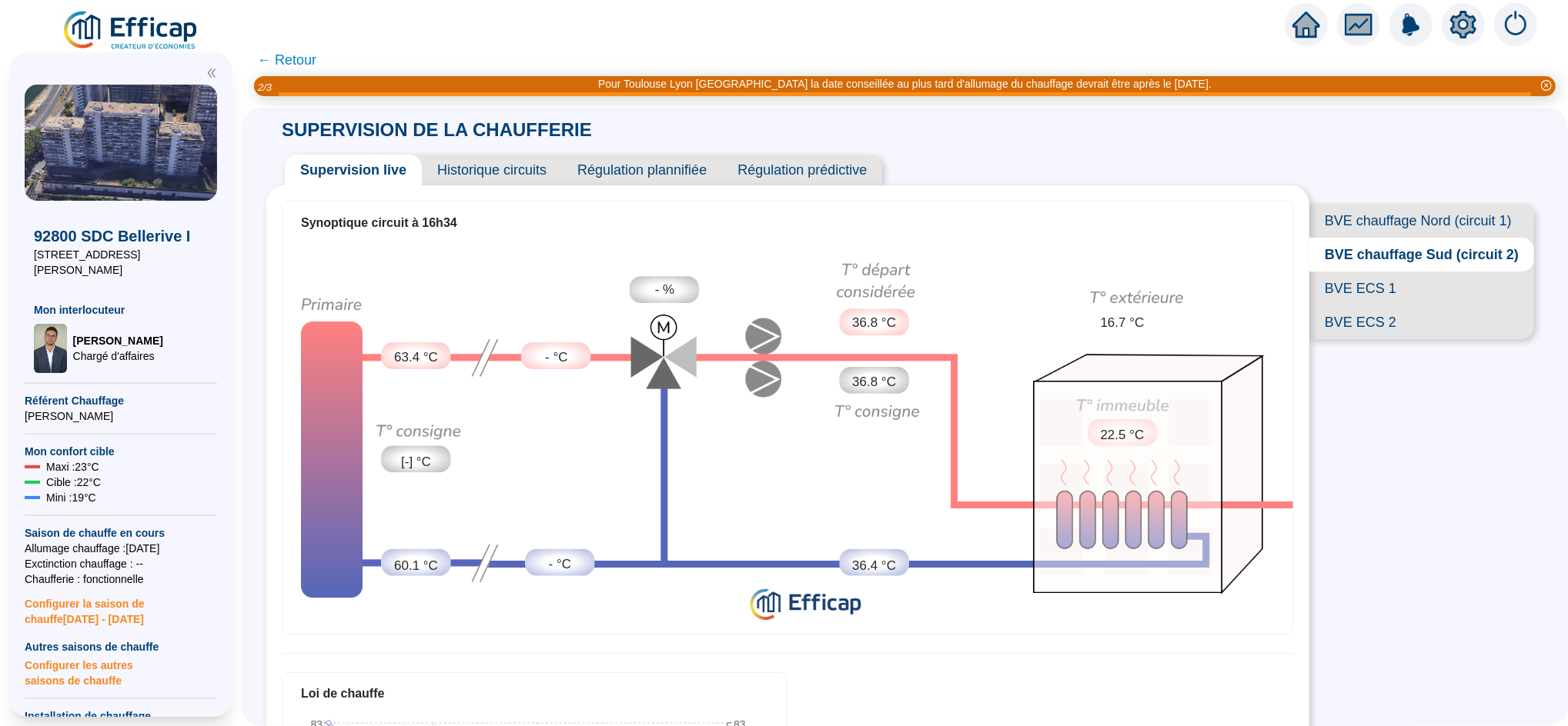
click at [1425, 217] on span "BVE chauffage Nord (circuit 1)" at bounding box center [1422, 221] width 225 height 34
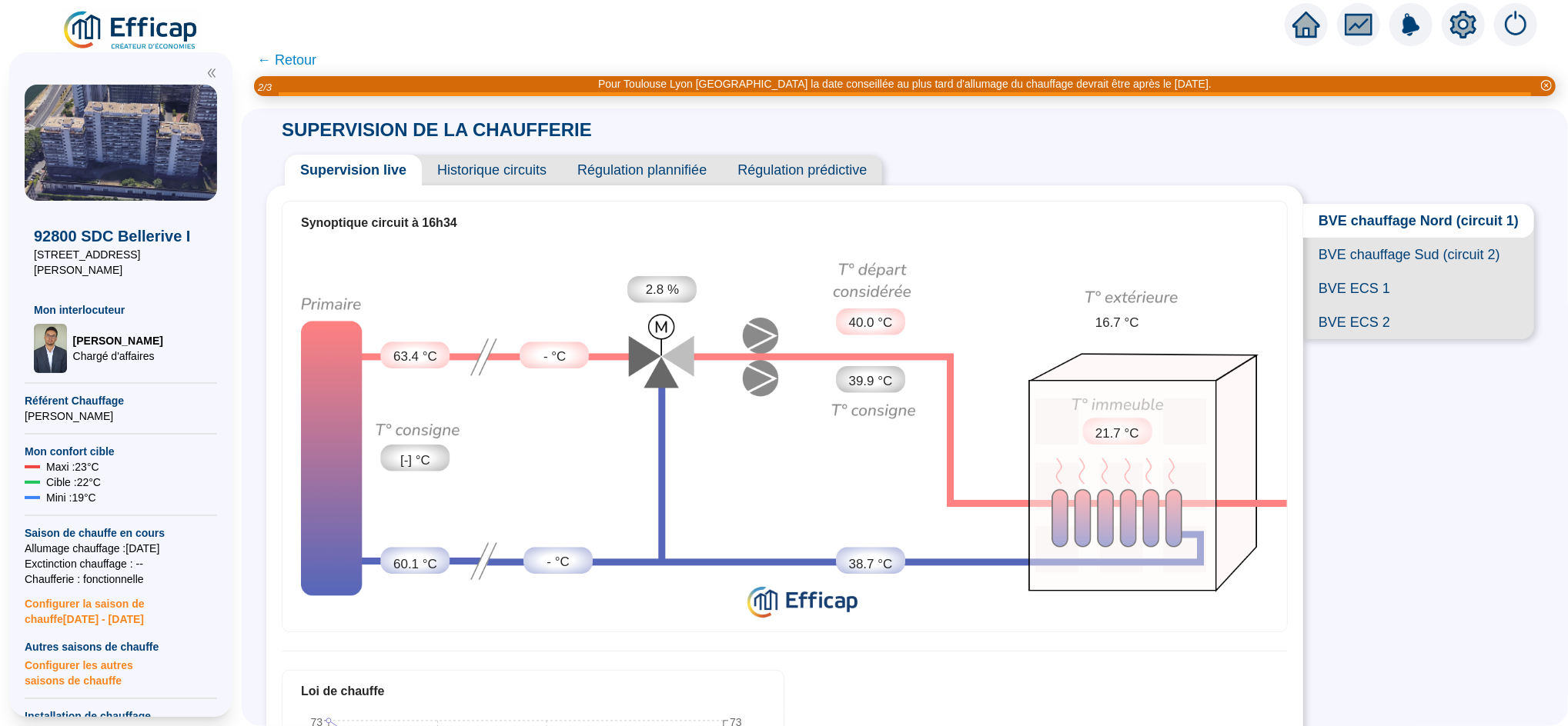
click at [1394, 271] on span "BVE chauffage Sud (circuit 2)" at bounding box center [1418, 254] width 231 height 34
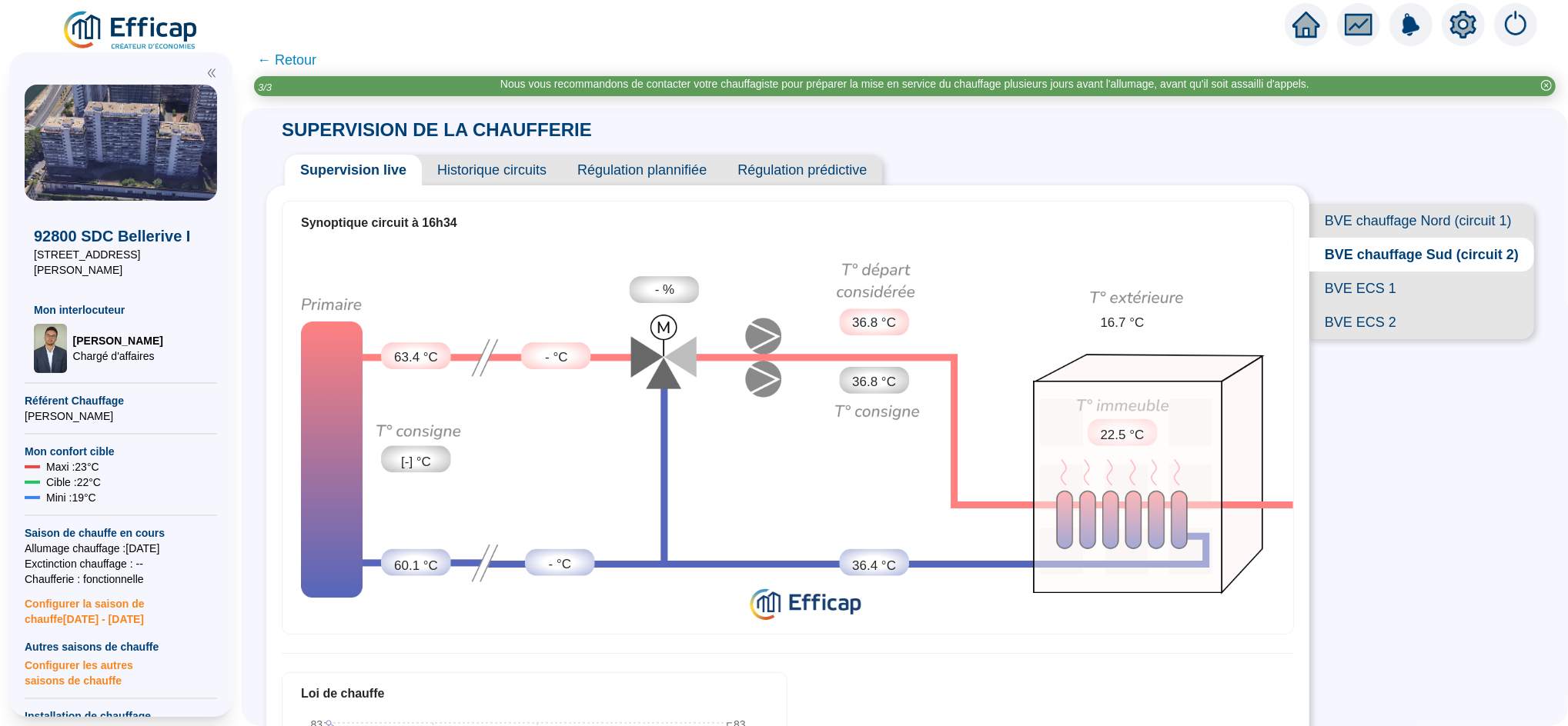
click at [1358, 306] on span "BVE ECS 1" at bounding box center [1422, 288] width 225 height 34
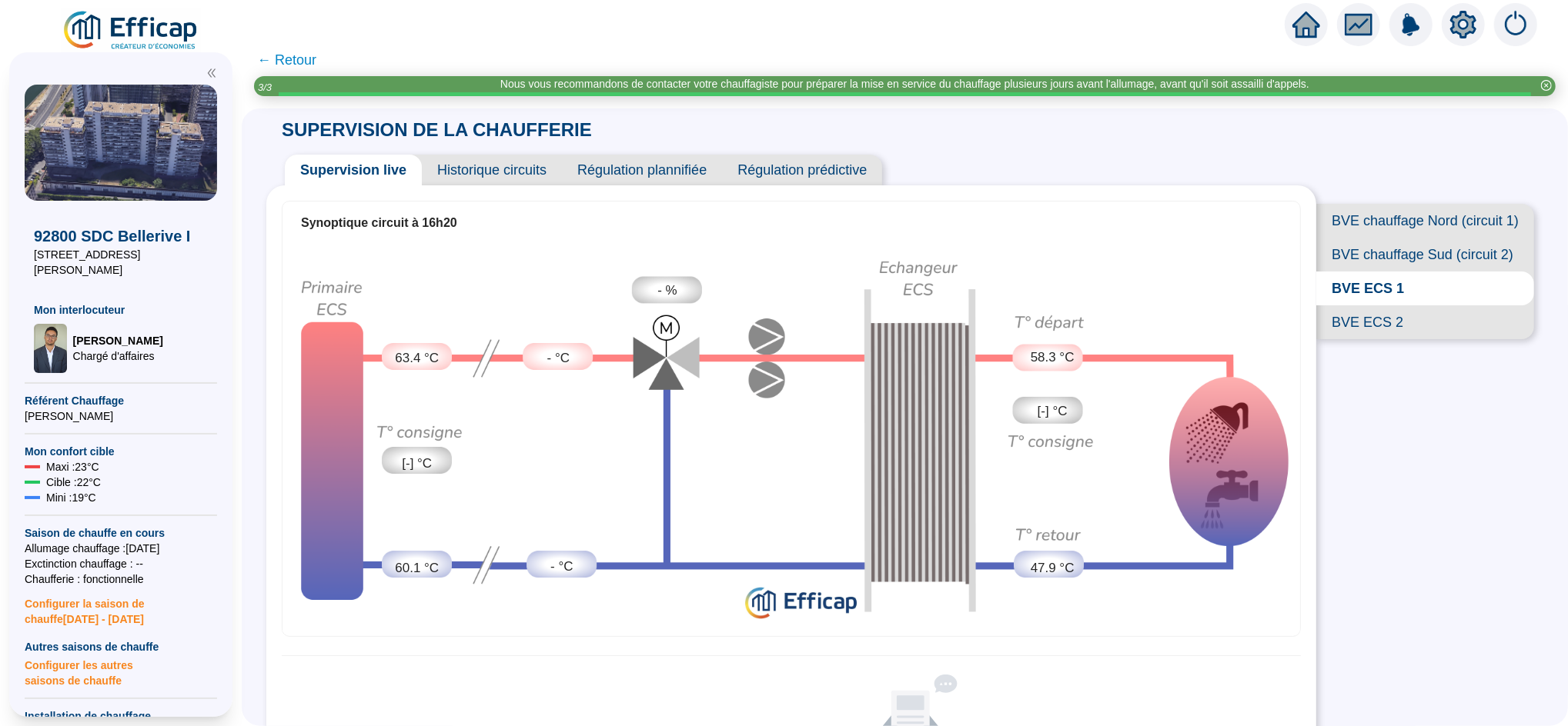
click at [1388, 208] on span "BVE chauffage Nord (circuit 1)" at bounding box center [1425, 221] width 218 height 34
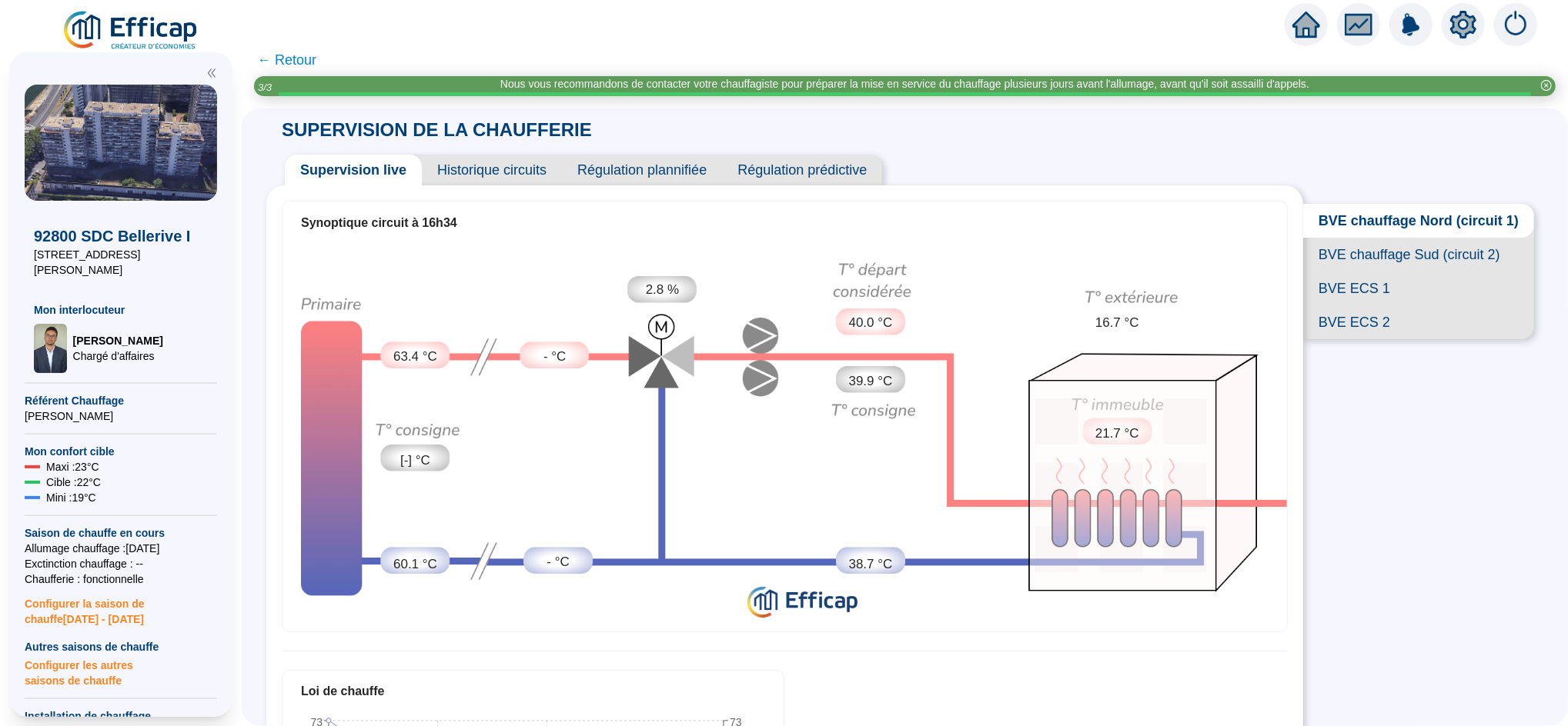
click at [1392, 268] on span "BVE chauffage Sud (circuit 2)" at bounding box center [1418, 254] width 231 height 34
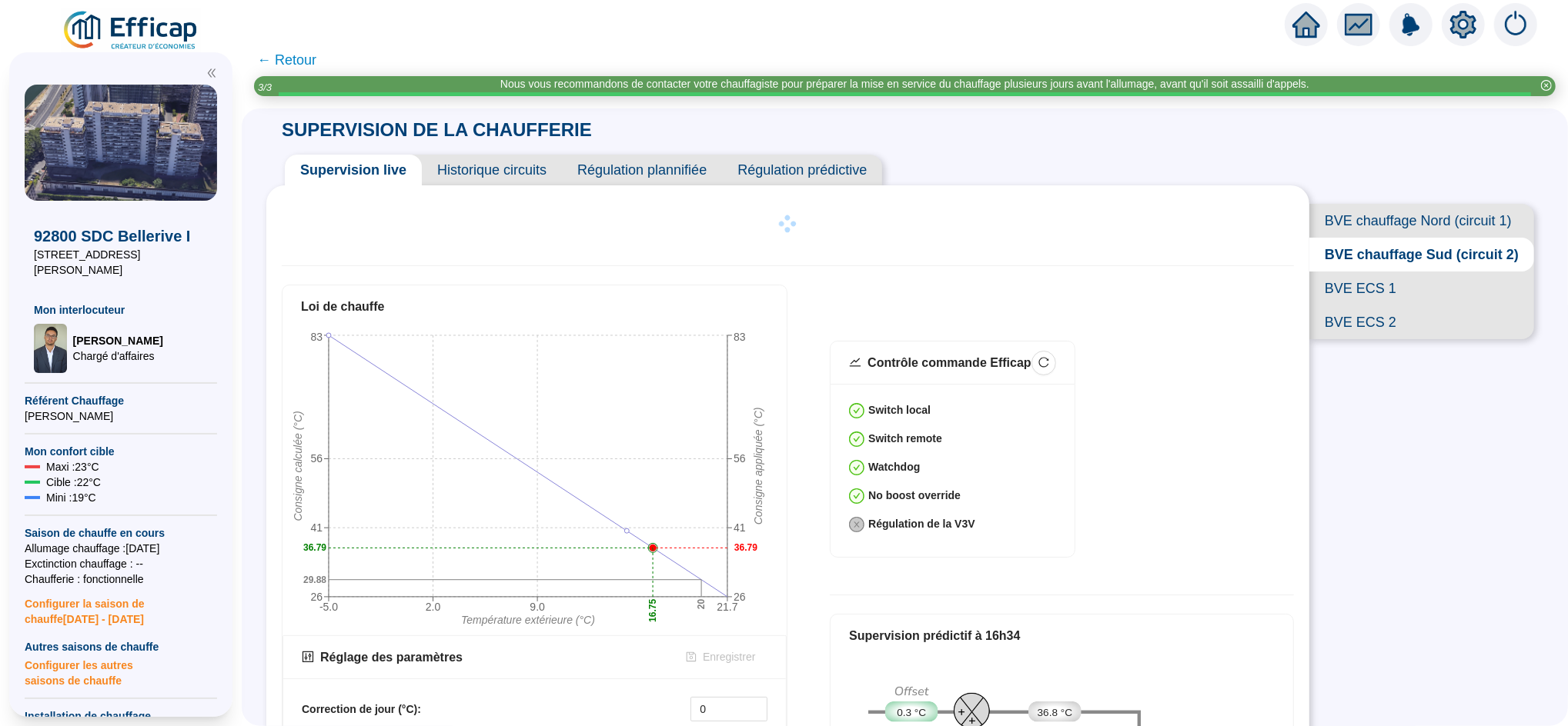
click at [1317, 23] on icon "home" at bounding box center [1306, 25] width 28 height 26
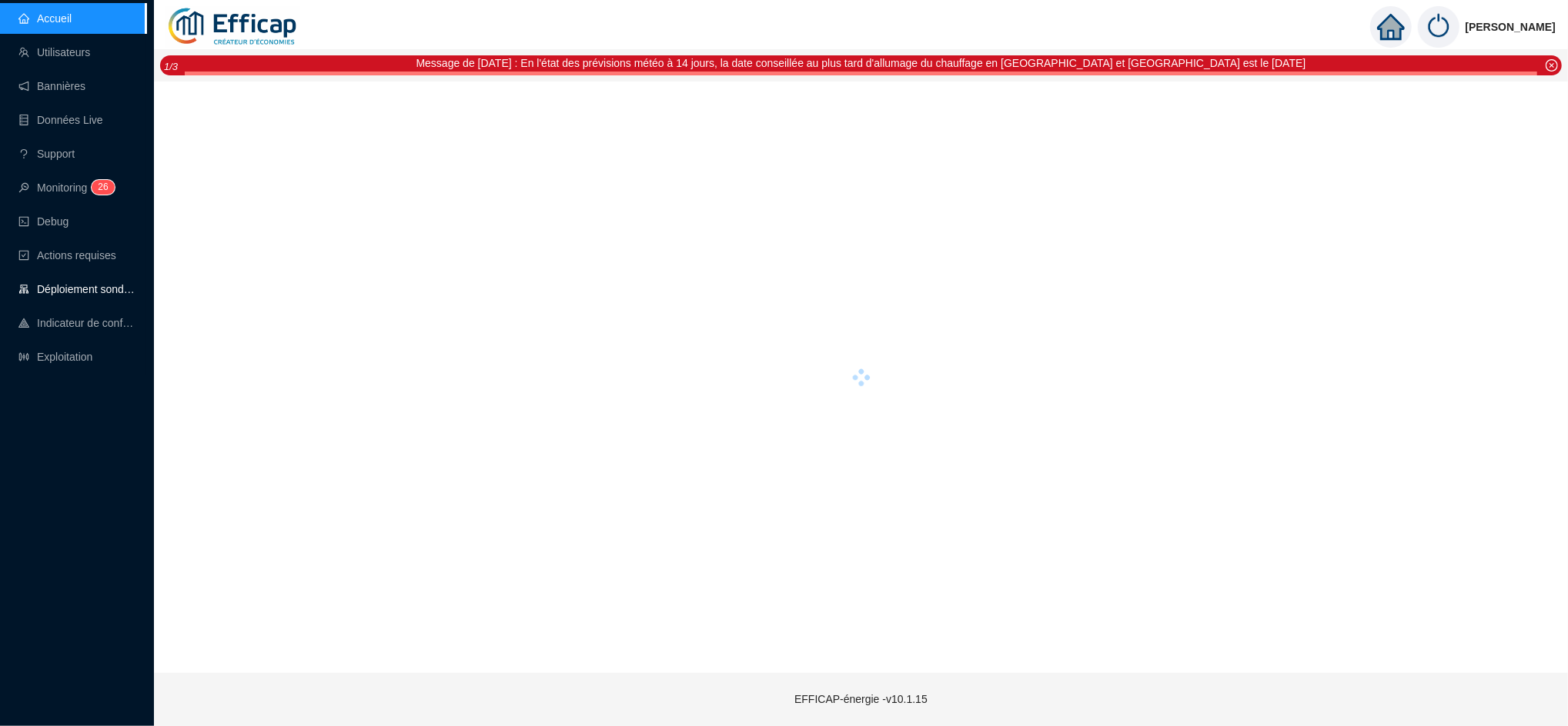
click at [84, 286] on link "Déploiement sondes" at bounding box center [76, 289] width 117 height 13
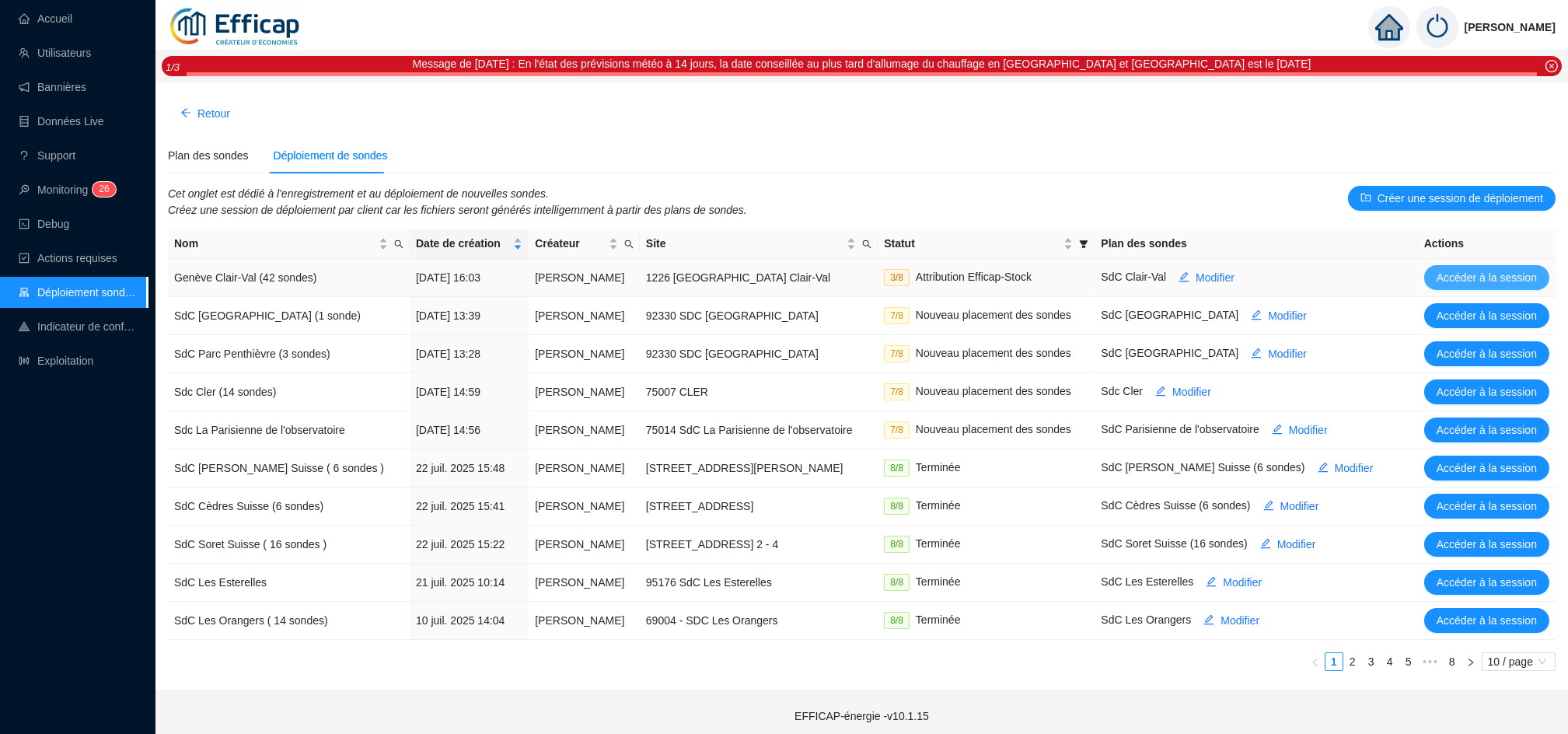
click at [1472, 273] on span "Accéder à la session" at bounding box center [1486, 278] width 100 height 17
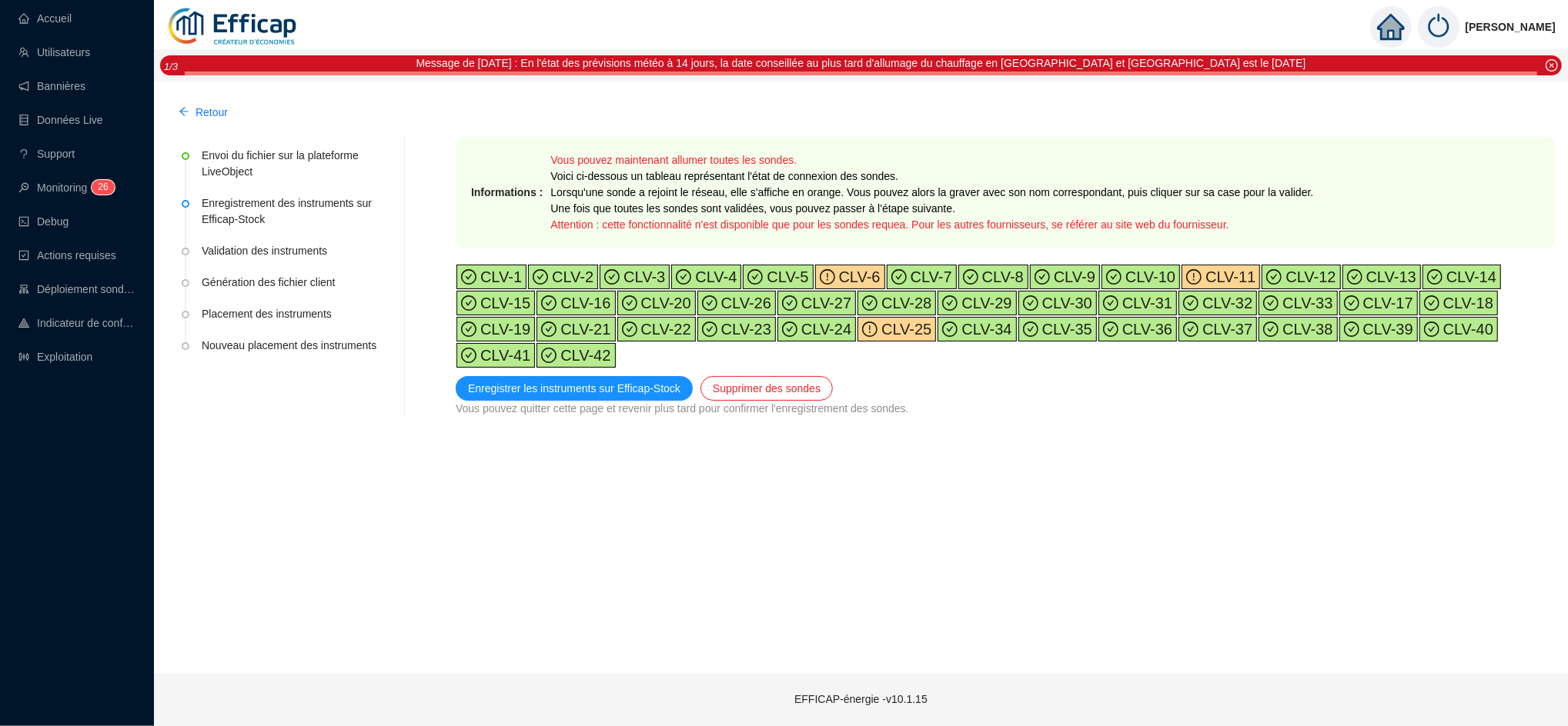
click at [822, 281] on icon "exclamation-circle" at bounding box center [827, 277] width 15 height 15
click at [1201, 269] on span "CLV-11" at bounding box center [1228, 277] width 54 height 17
click at [878, 328] on span "CLV-25" at bounding box center [904, 329] width 54 height 17
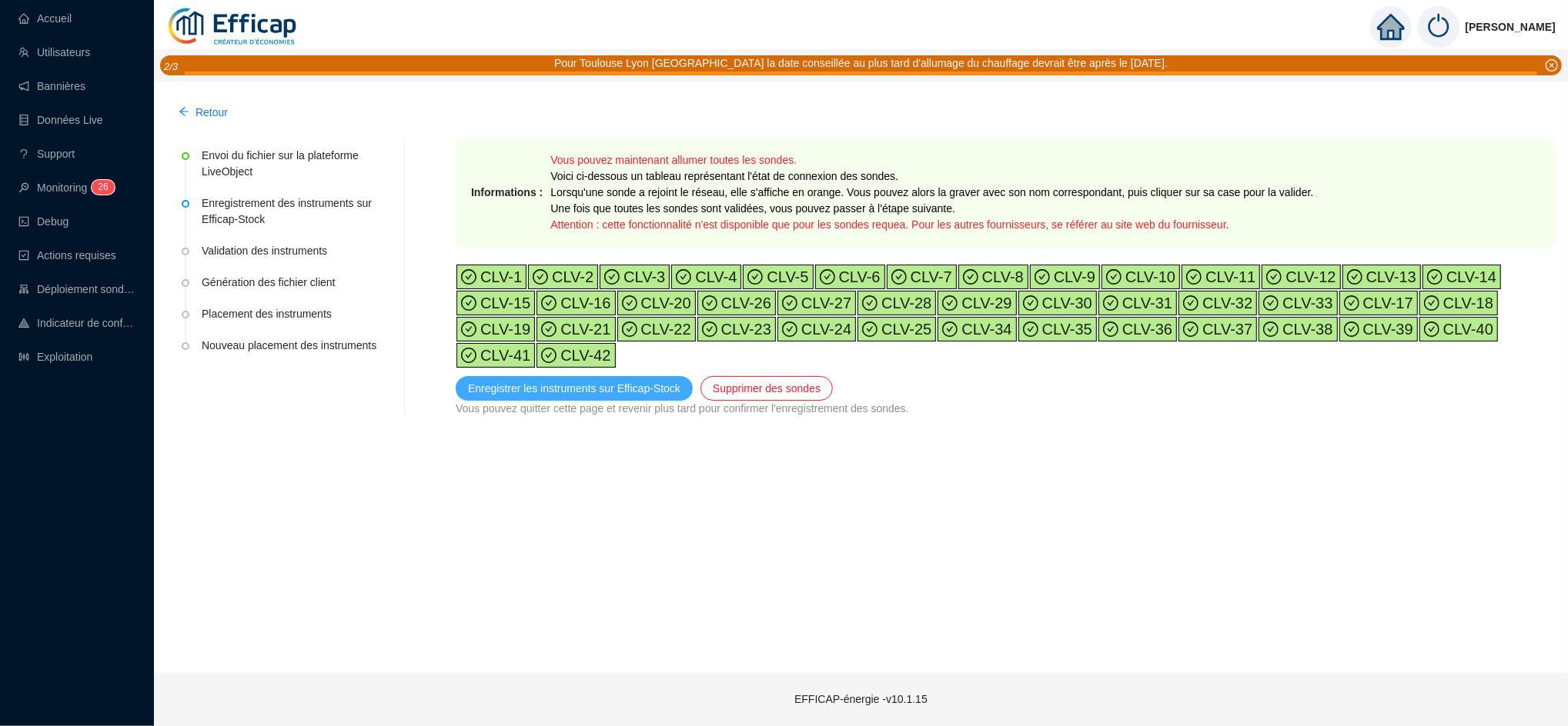
click at [642, 381] on span "Enregistrer les instruments sur Efficap-Stock" at bounding box center [574, 389] width 212 height 16
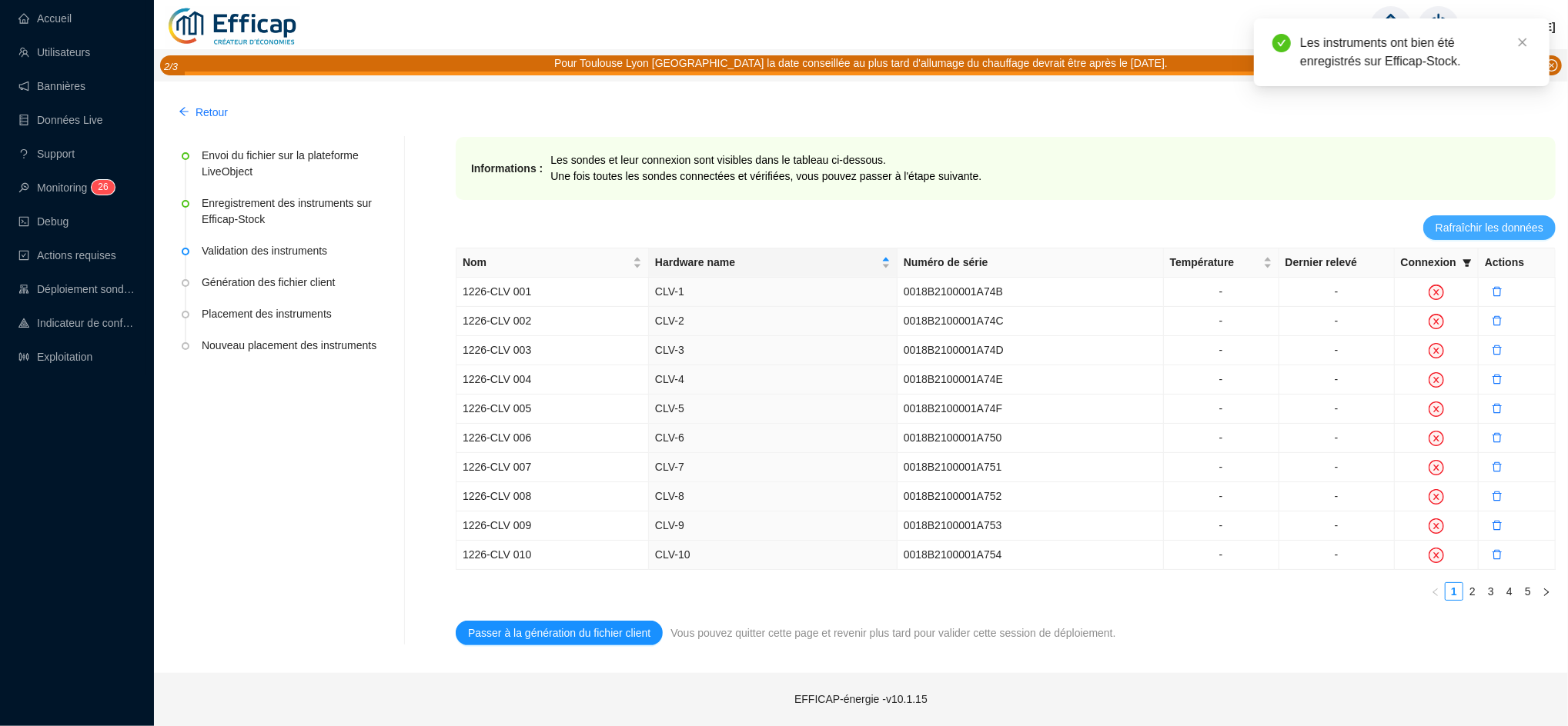
click at [1494, 231] on span "Rafraîchir les données" at bounding box center [1489, 228] width 108 height 16
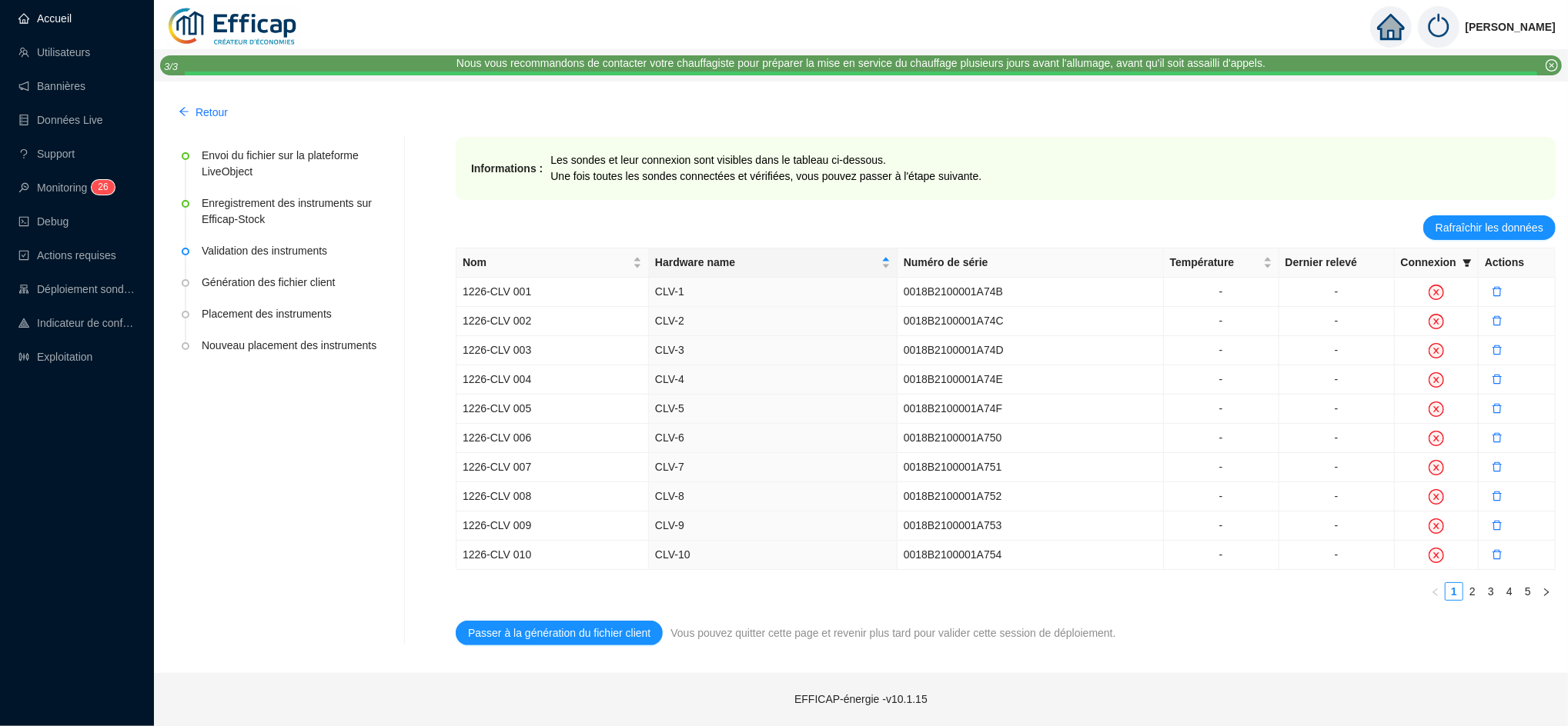
click at [50, 25] on link "Accueil" at bounding box center [44, 19] width 53 height 13
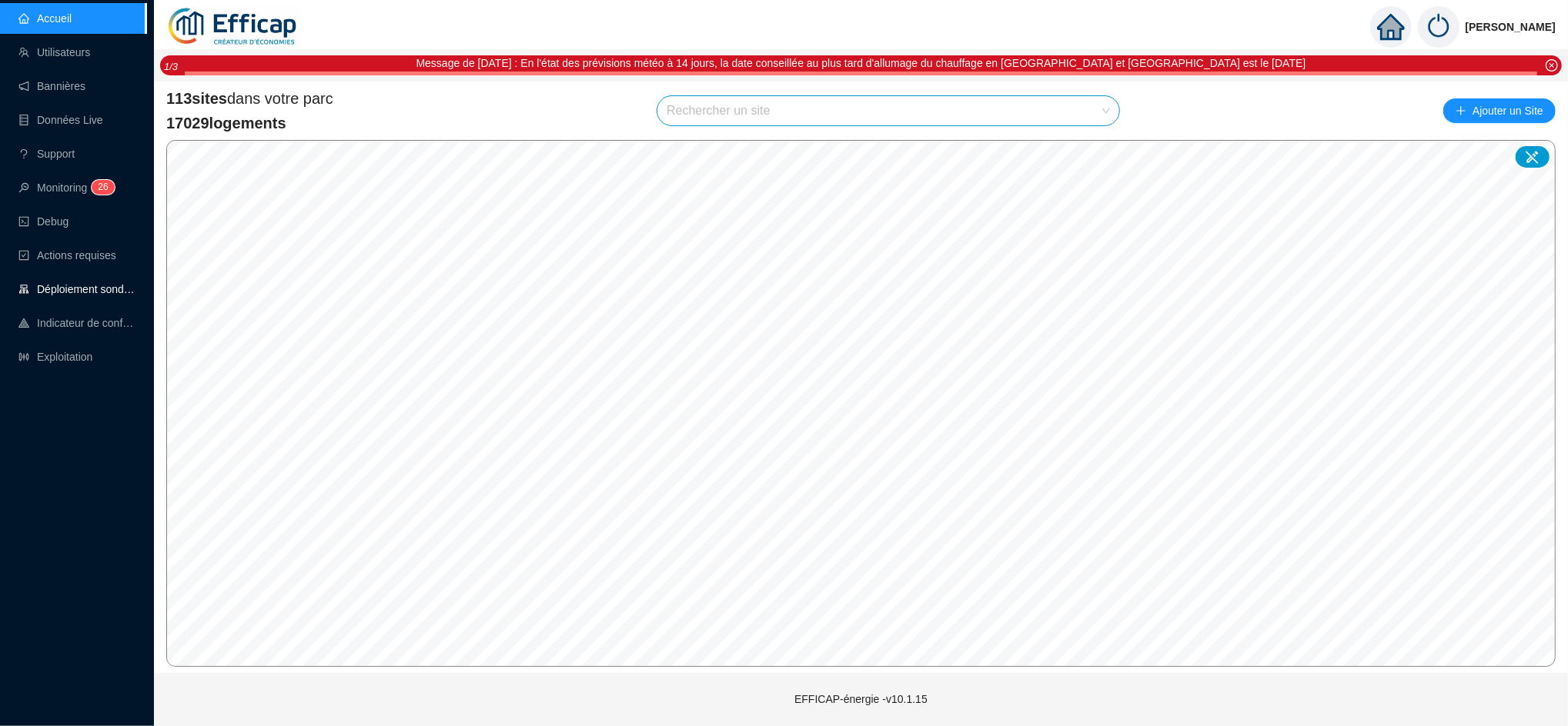
click at [87, 286] on link "Déploiement sondes" at bounding box center [76, 289] width 117 height 13
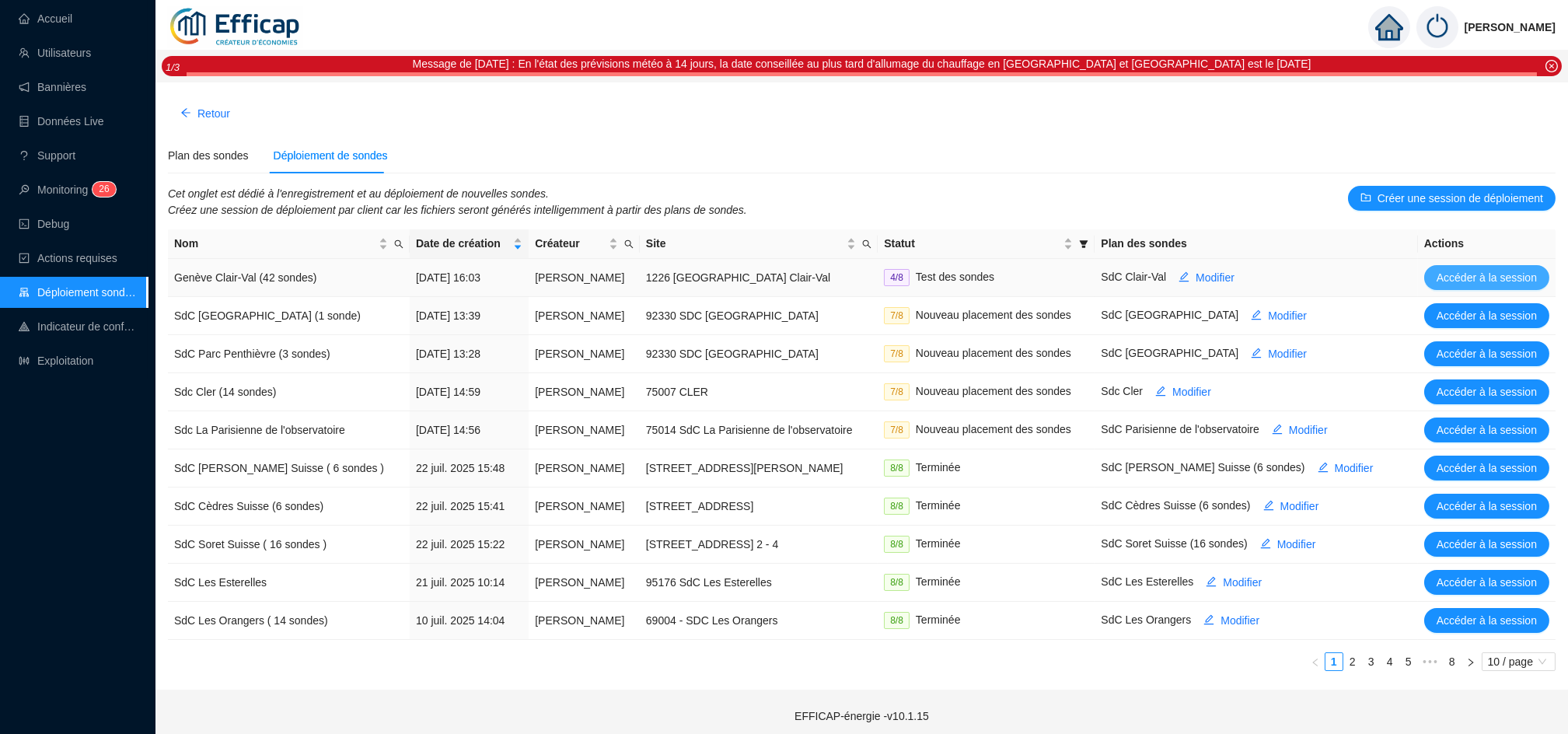
click at [1489, 284] on span "Accéder à la session" at bounding box center [1486, 278] width 100 height 17
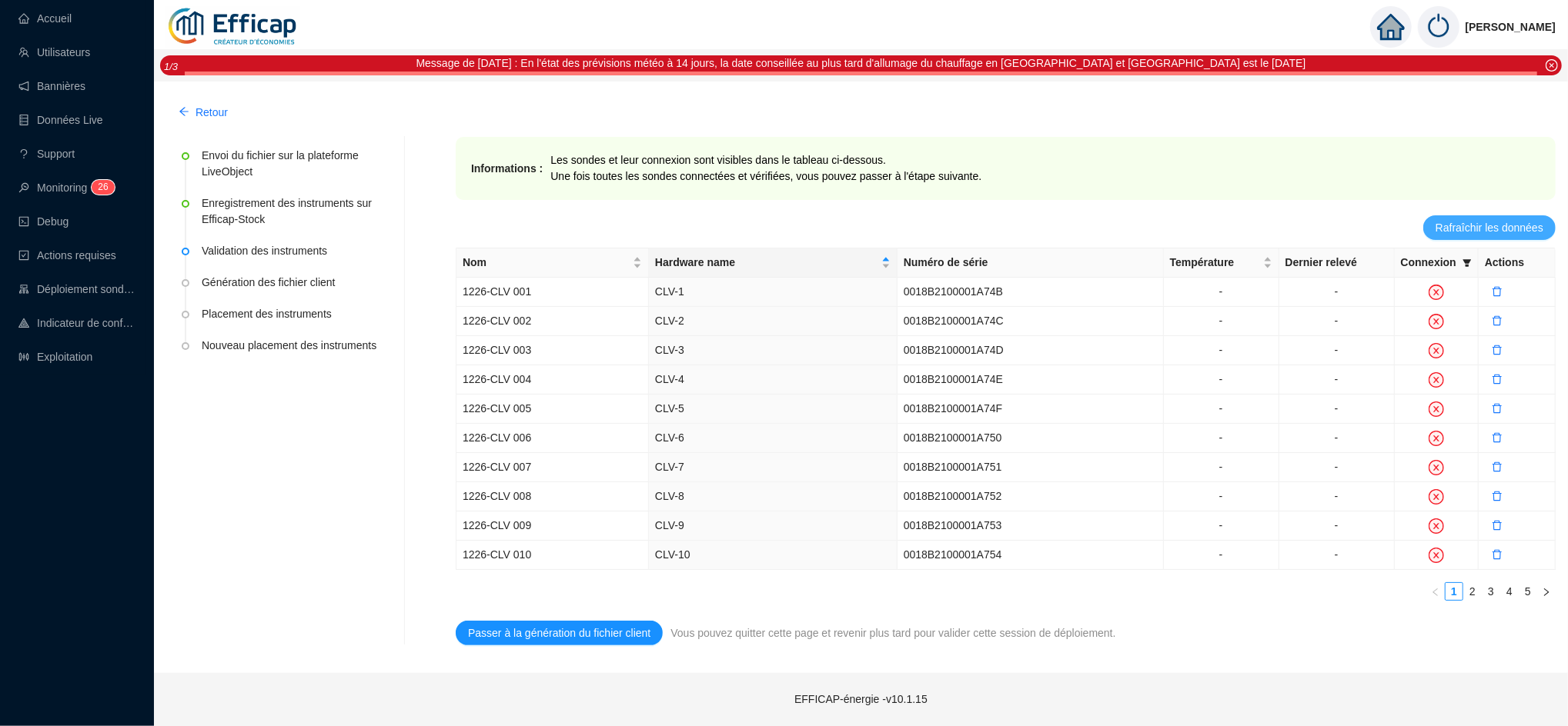
click at [1493, 224] on span "Rafraîchir les données" at bounding box center [1489, 228] width 108 height 16
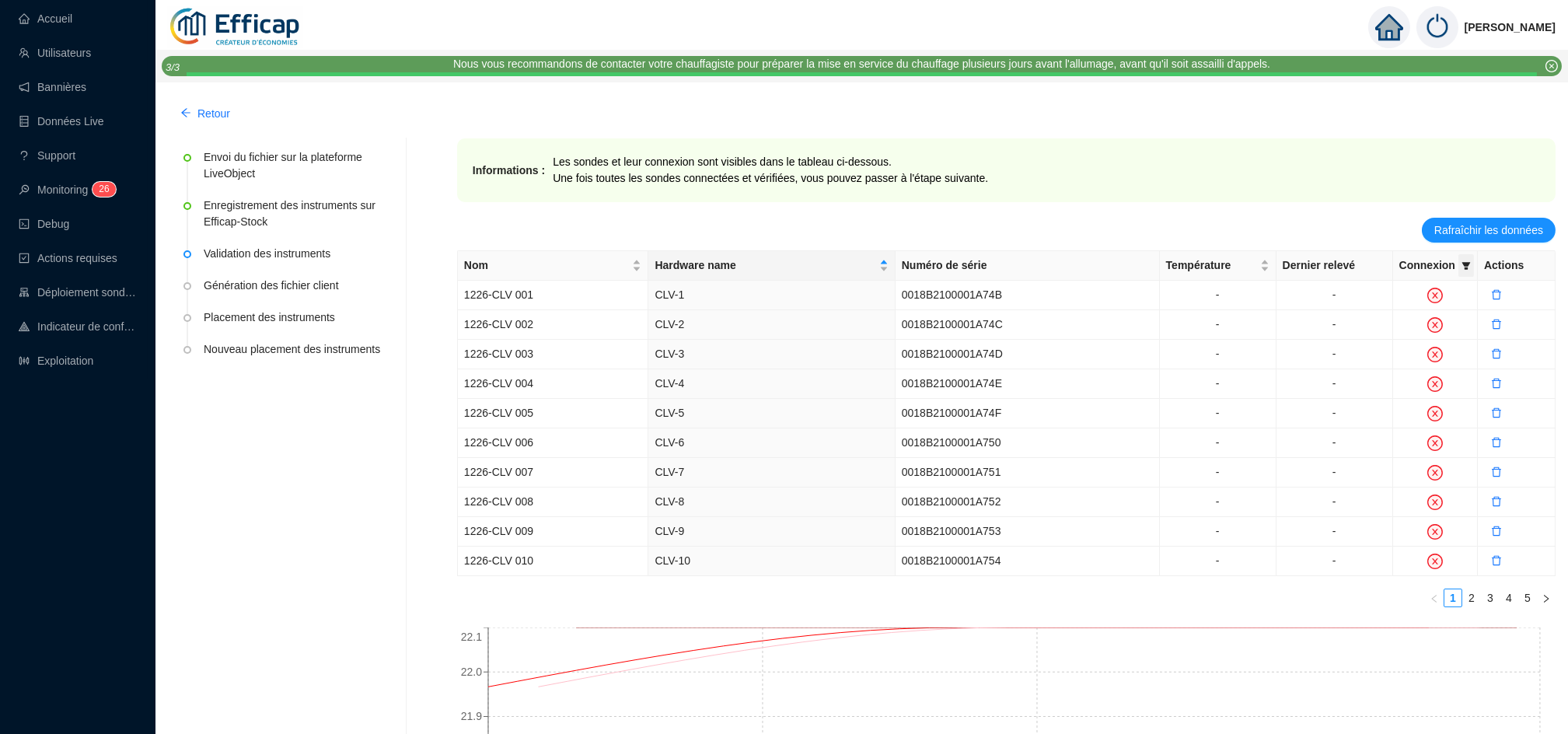
click at [1463, 268] on icon "filter" at bounding box center [1466, 266] width 9 height 9
click at [1421, 292] on span "Valide" at bounding box center [1412, 295] width 47 height 13
checkbox input "true"
click at [1458, 360] on button "OK" at bounding box center [1453, 351] width 28 height 18
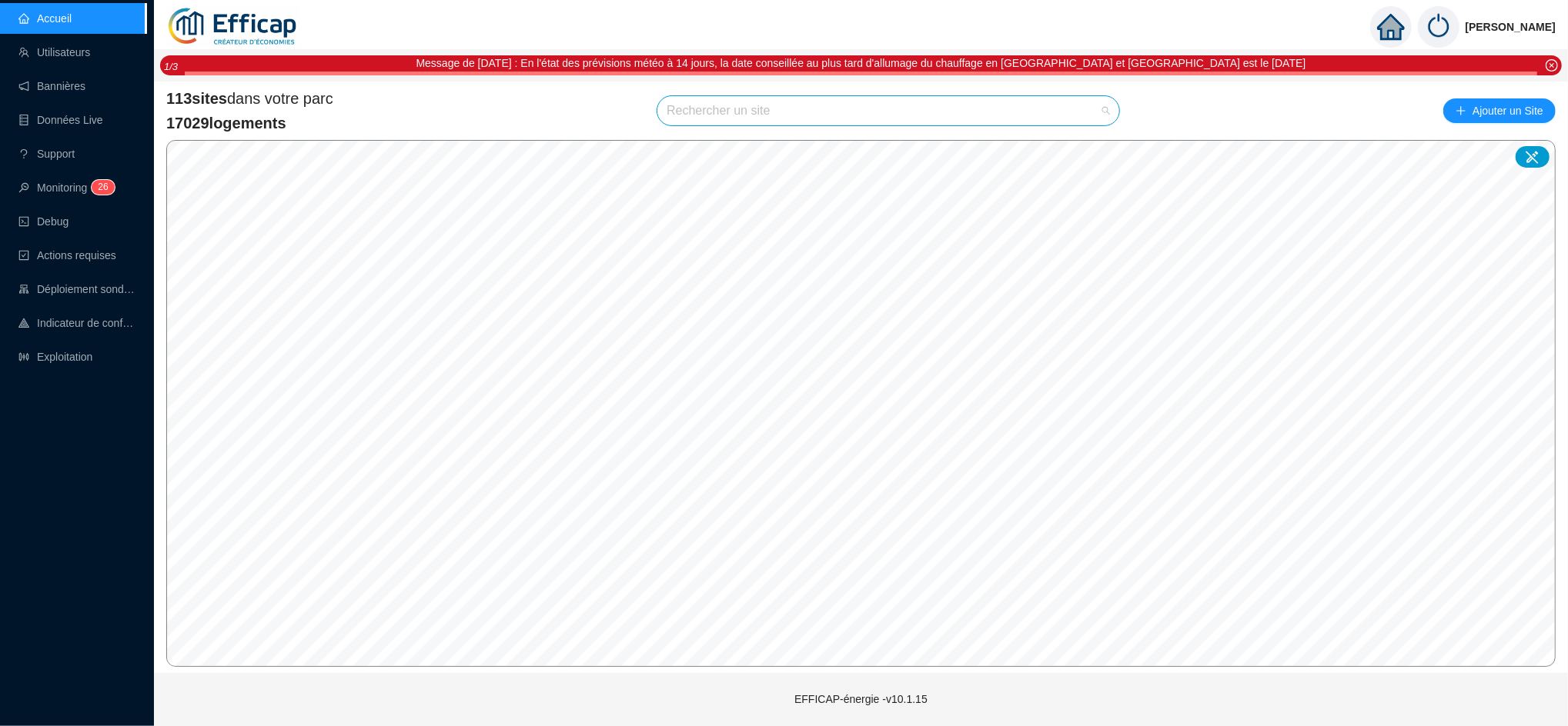
click at [753, 116] on input "search" at bounding box center [881, 111] width 429 height 29
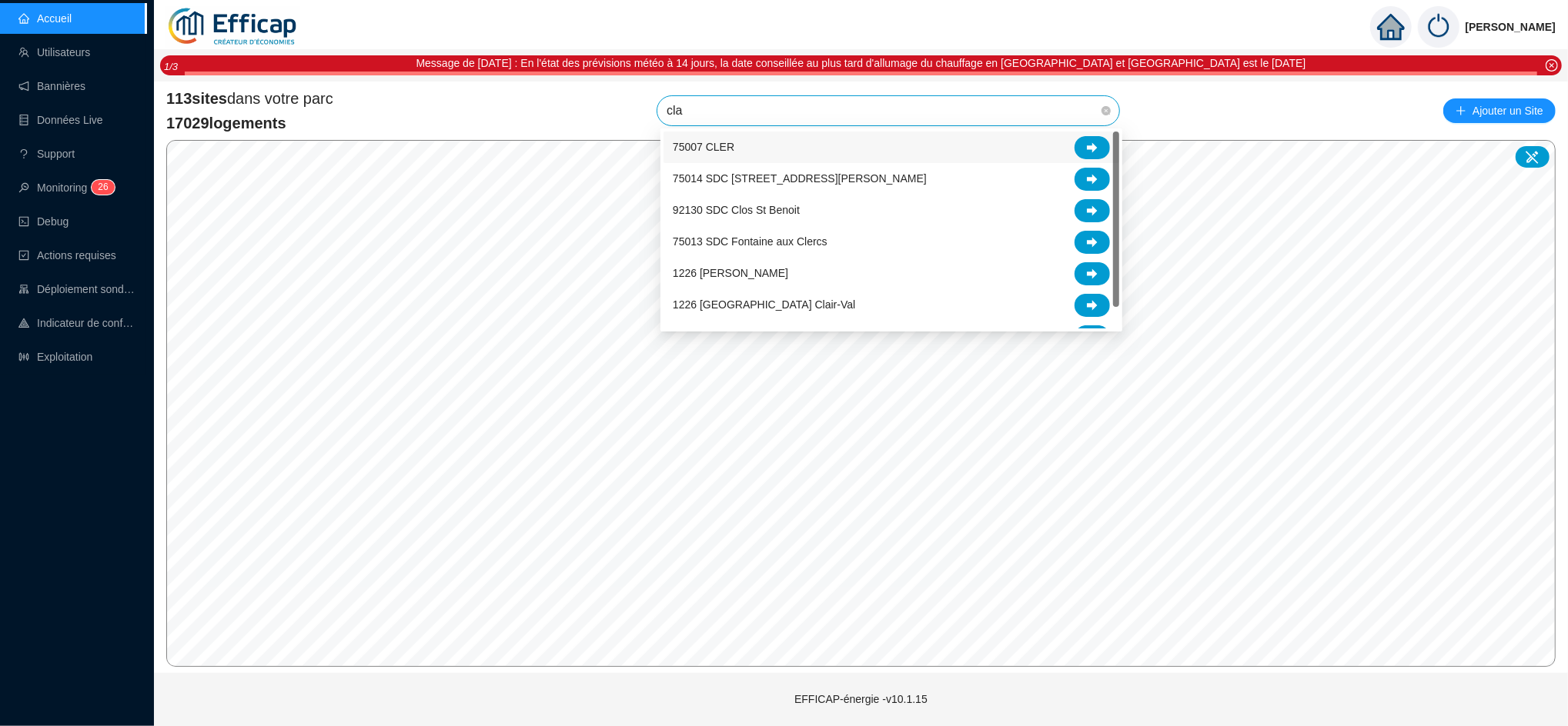
type input "clai"
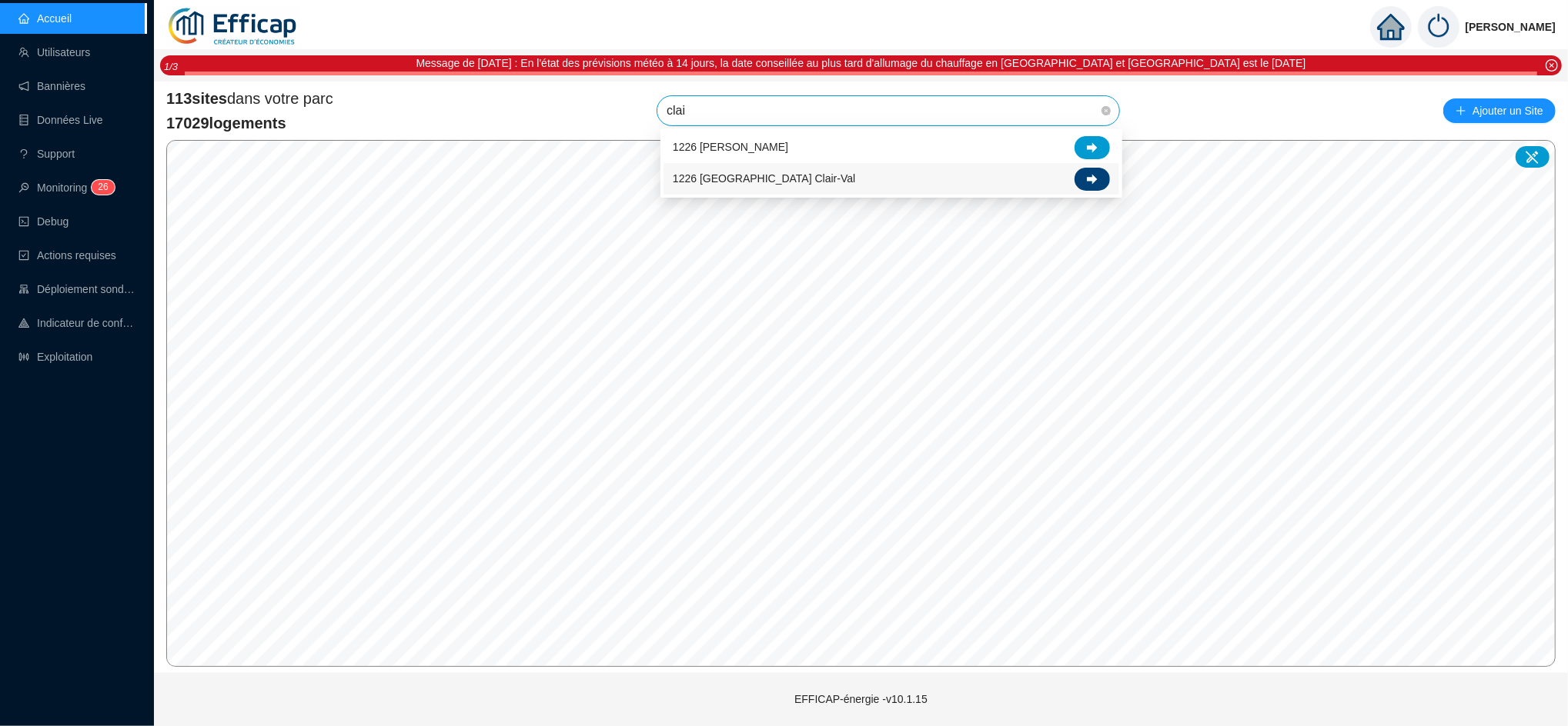
click at [1100, 180] on div at bounding box center [1092, 179] width 35 height 23
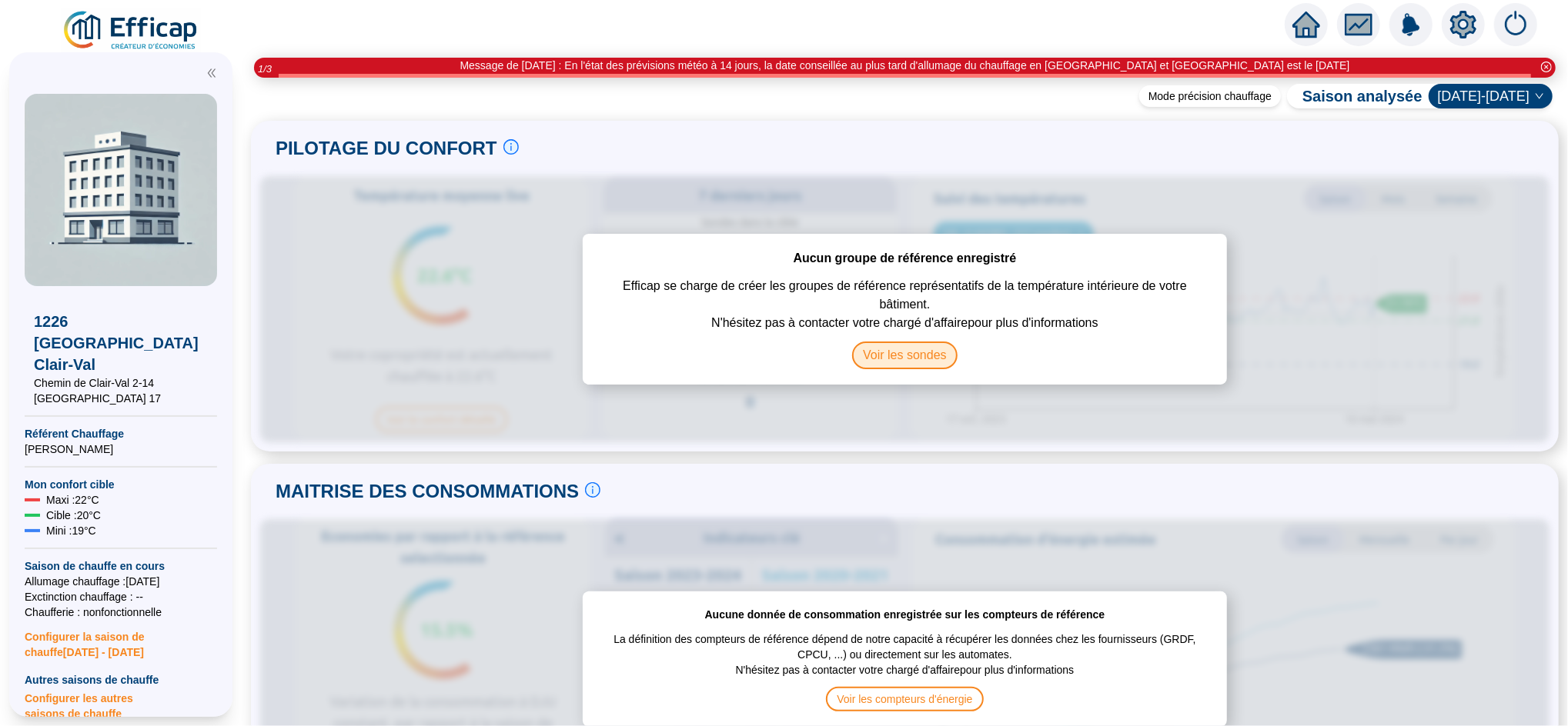
click at [890, 360] on span "Voir les sondes" at bounding box center [905, 355] width 105 height 28
